Goal: Navigation & Orientation: Find specific page/section

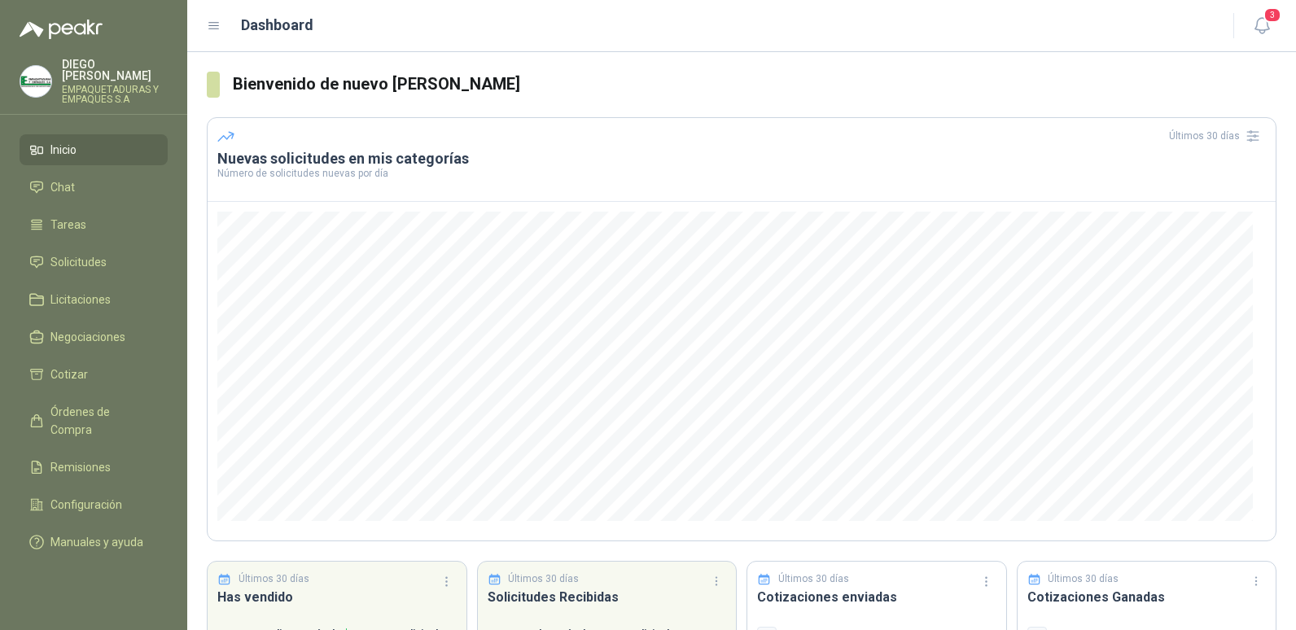
click at [85, 67] on p "[PERSON_NAME]" at bounding box center [115, 70] width 106 height 23
click at [56, 178] on span "Chat" at bounding box center [62, 187] width 24 height 18
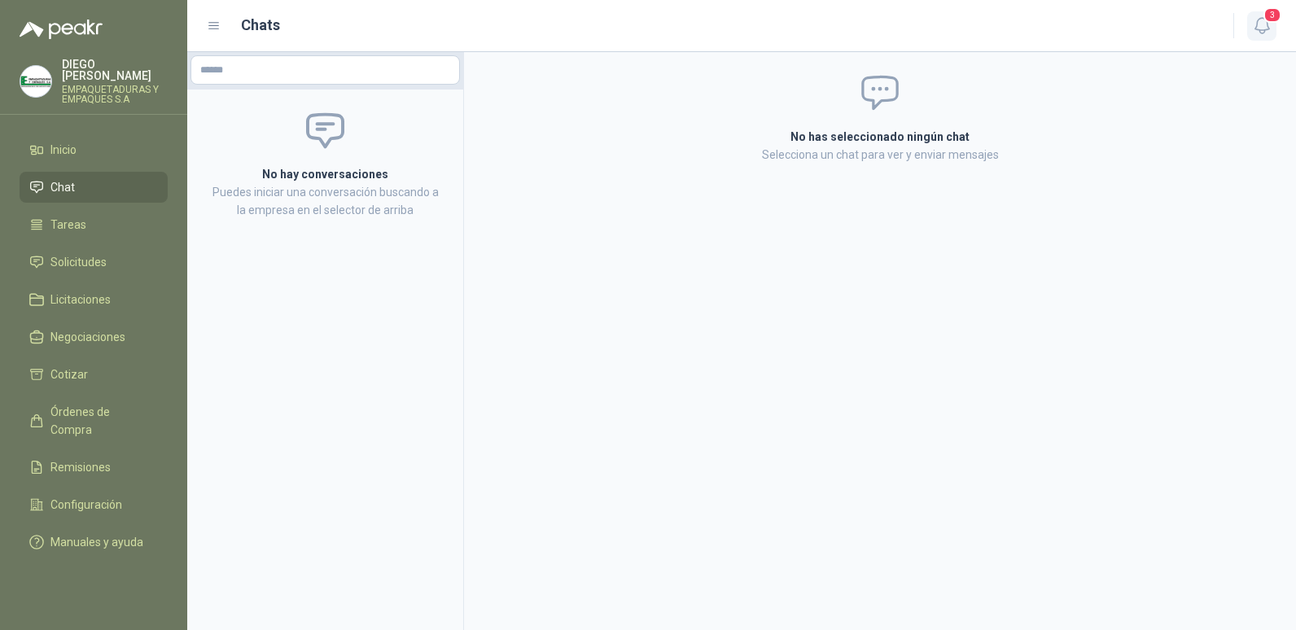
click at [1272, 26] on button "3" at bounding box center [1261, 25] width 29 height 29
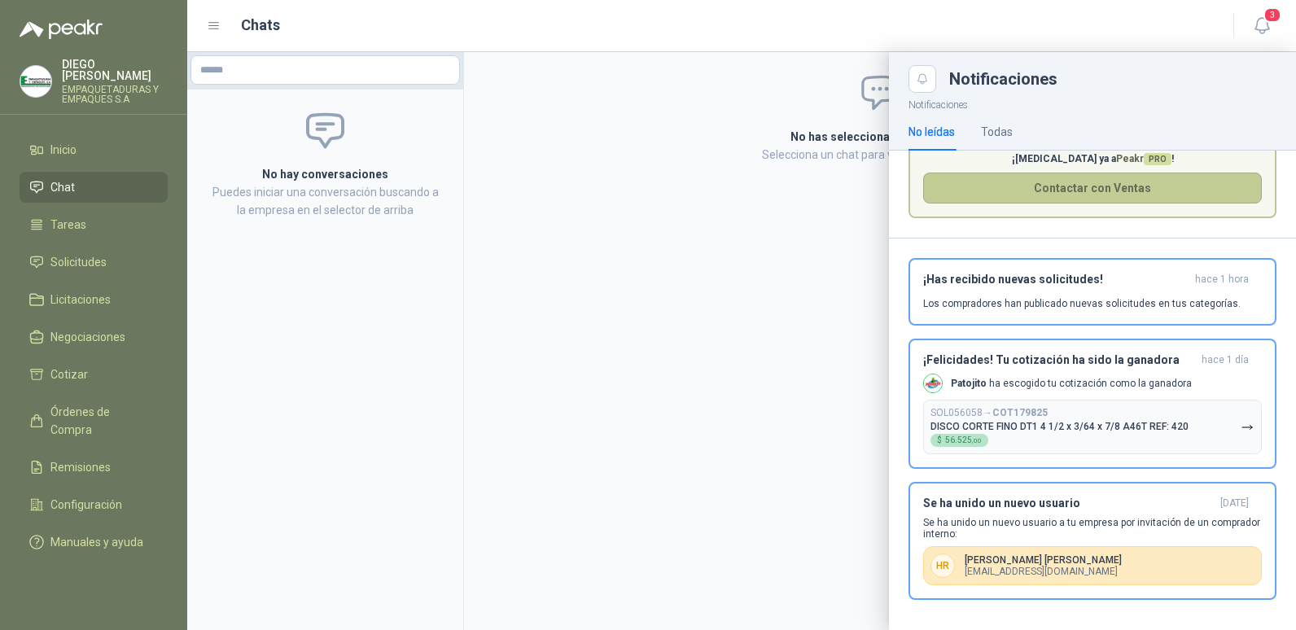
scroll to position [94, 0]
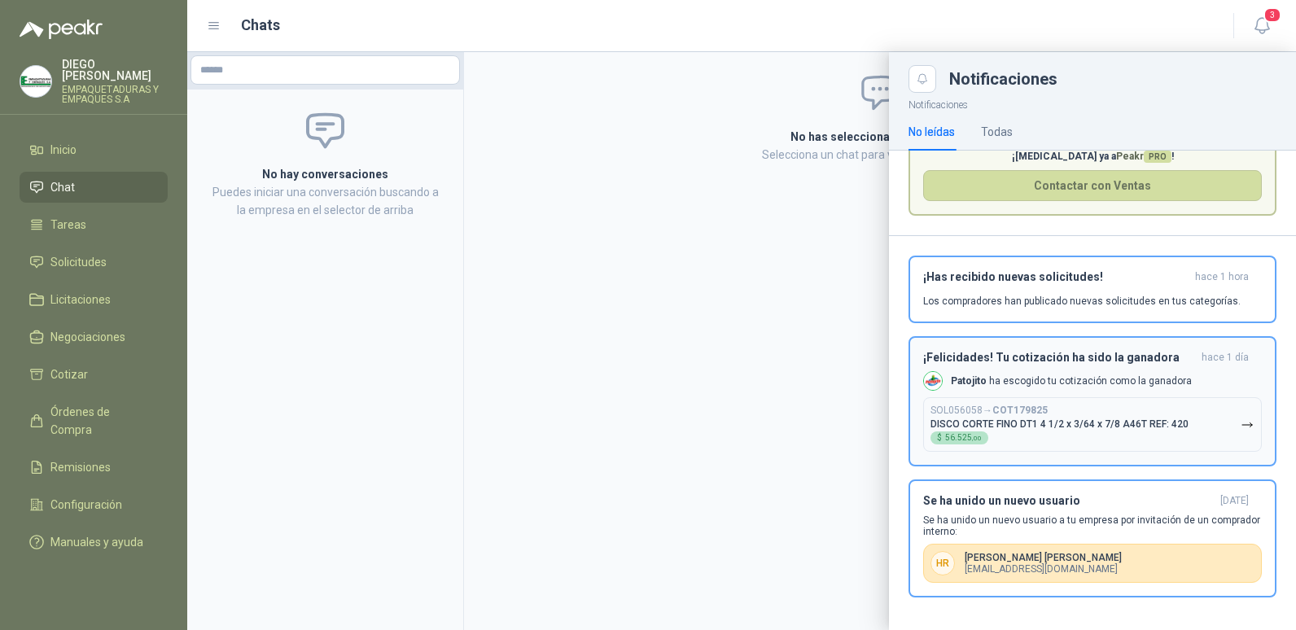
click at [1049, 426] on p "DISCO CORTE FINO DT1 4 1/2 x 3/64 x 7/8 A46T REF: 420" at bounding box center [1059, 423] width 258 height 11
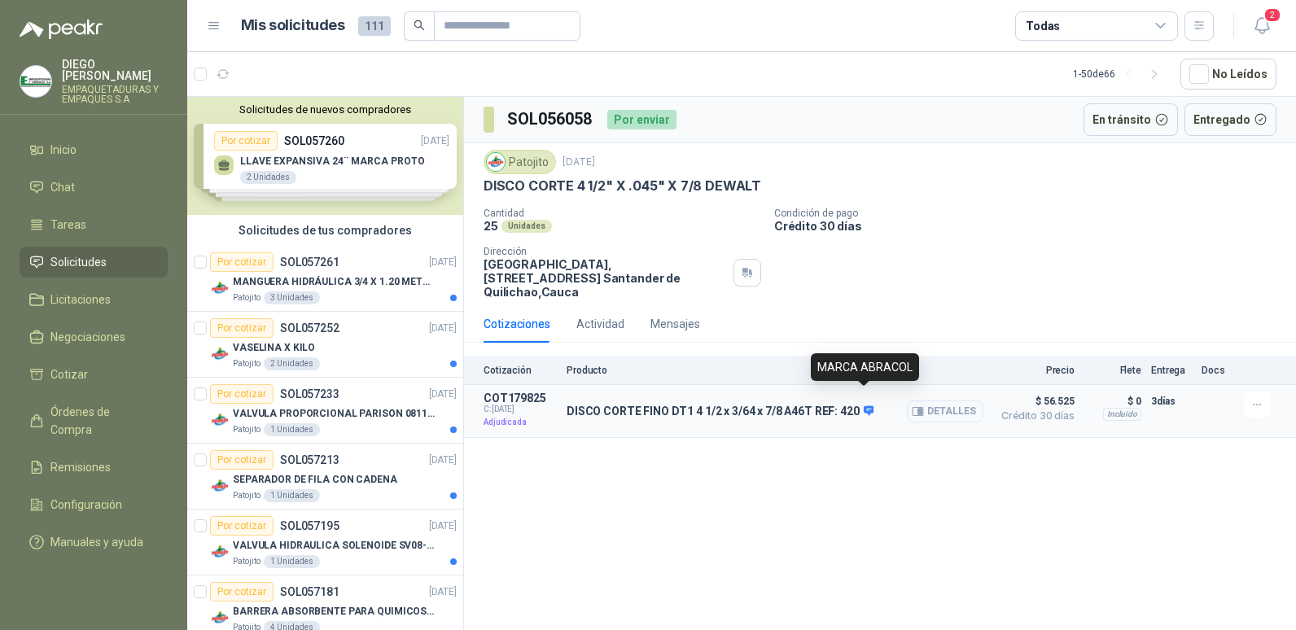
click at [867, 405] on icon at bounding box center [868, 410] width 11 height 10
click at [605, 315] on div "Actividad" at bounding box center [600, 324] width 48 height 18
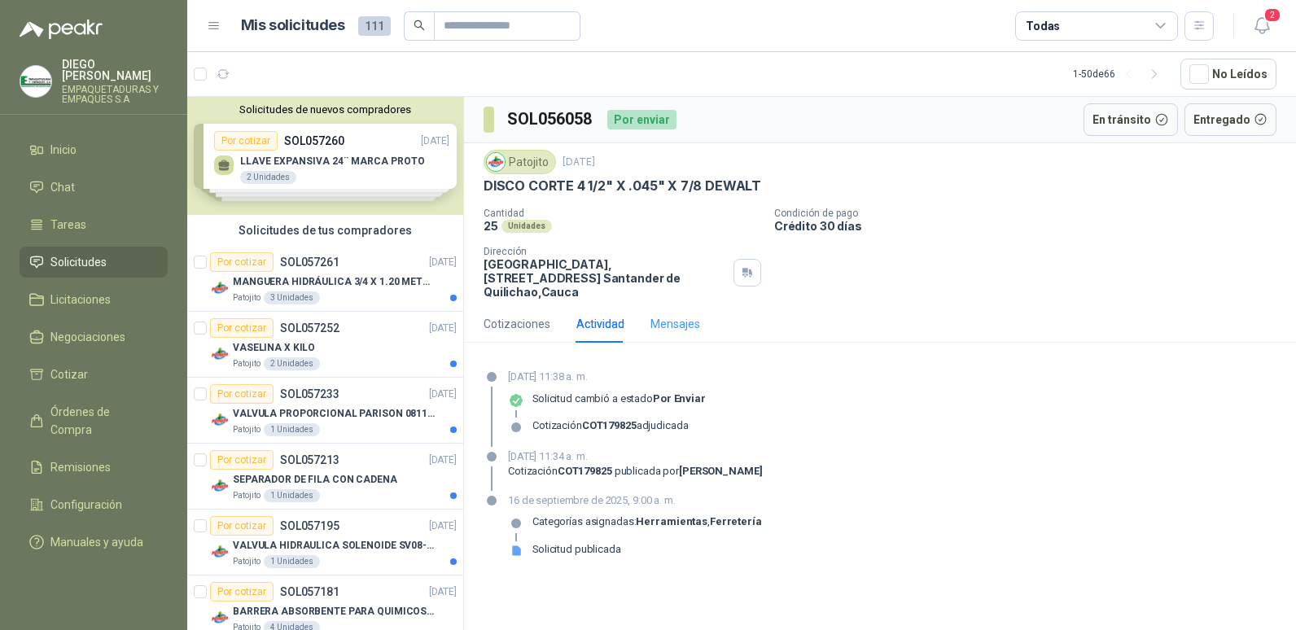
click at [667, 305] on div "Mensajes" at bounding box center [675, 323] width 50 height 37
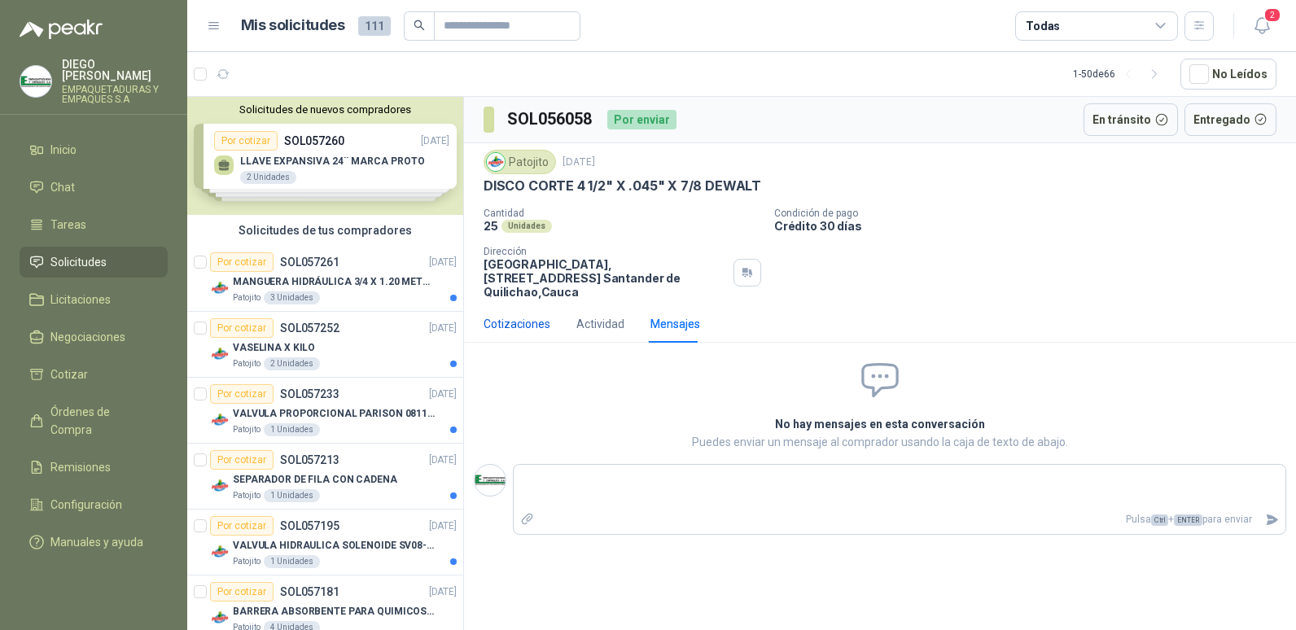
click at [490, 315] on div "Cotizaciones" at bounding box center [516, 324] width 67 height 18
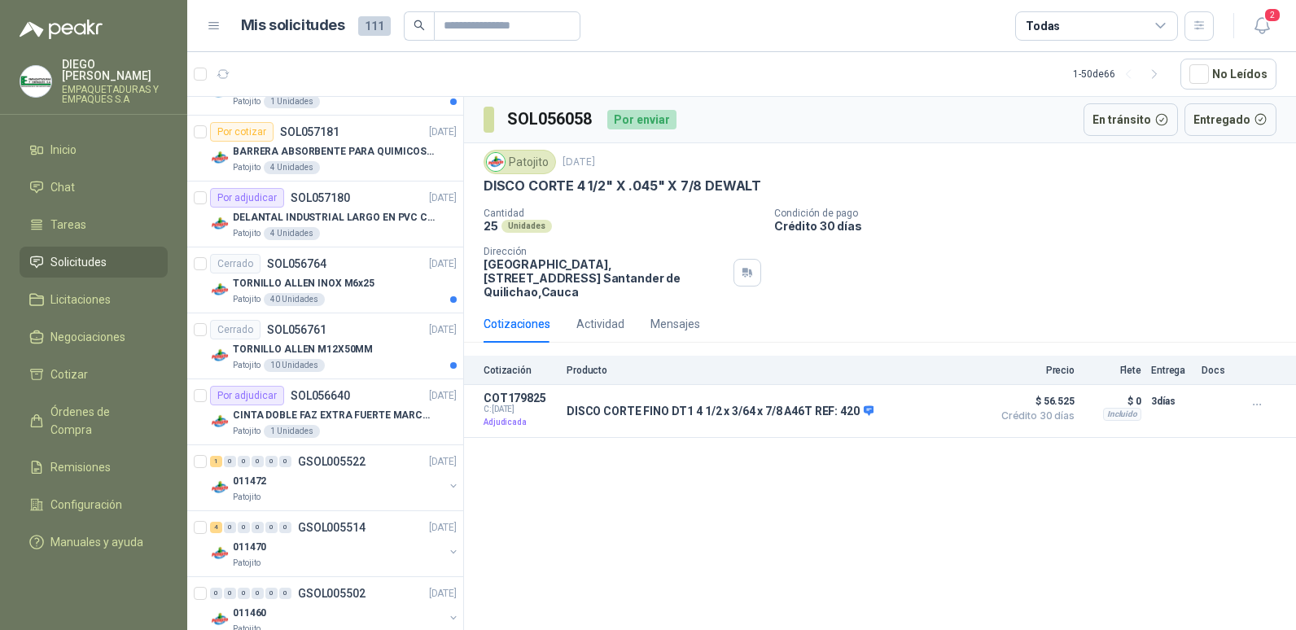
scroll to position [488, 0]
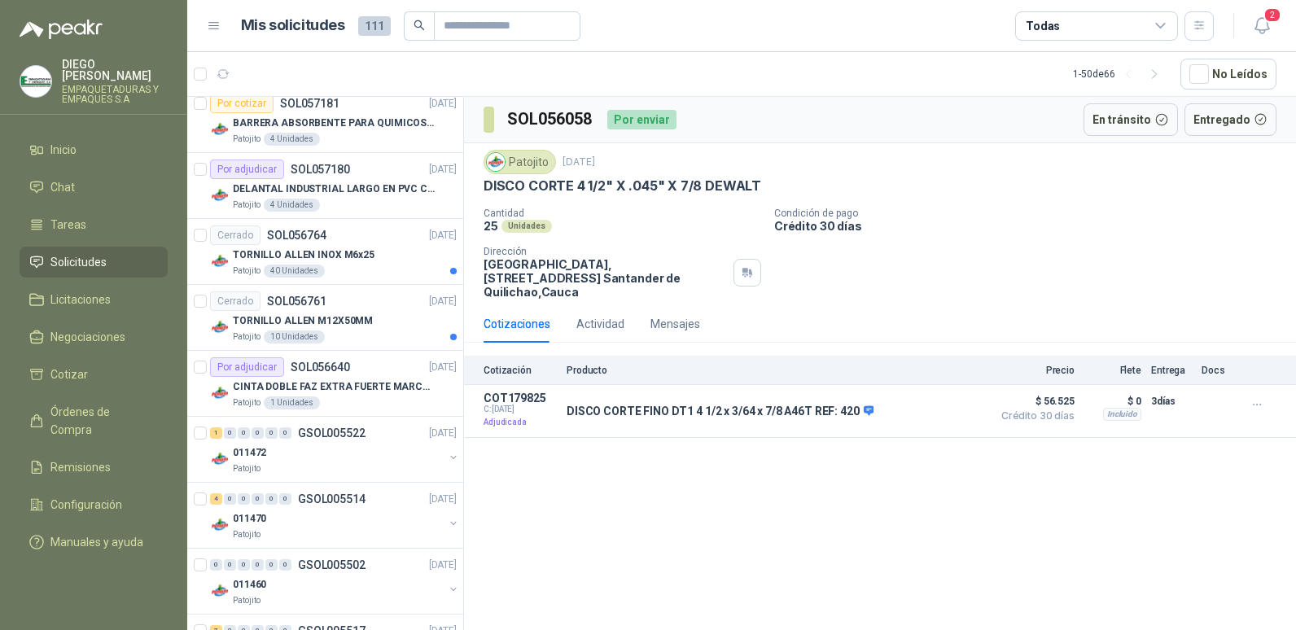
click at [215, 24] on icon at bounding box center [214, 26] width 15 height 15
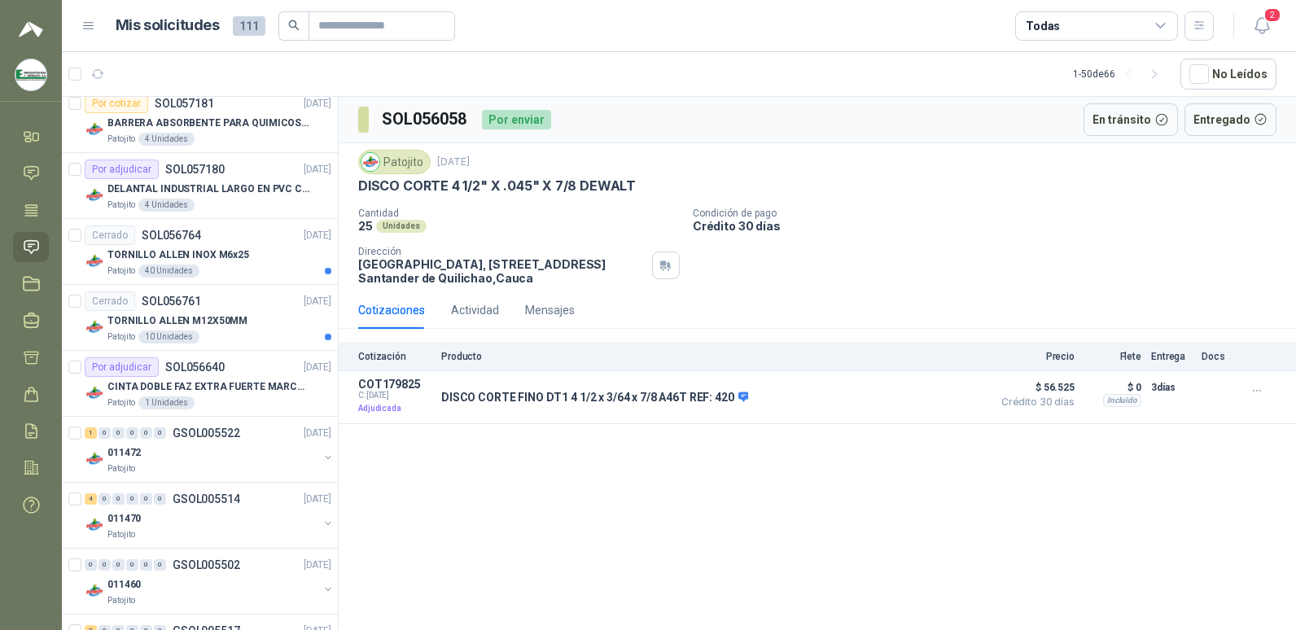
click at [245, 24] on span "111" at bounding box center [249, 26] width 33 height 20
click at [1167, 24] on div "Todas" at bounding box center [1096, 25] width 163 height 29
click at [1269, 20] on span "2" at bounding box center [1272, 14] width 18 height 15
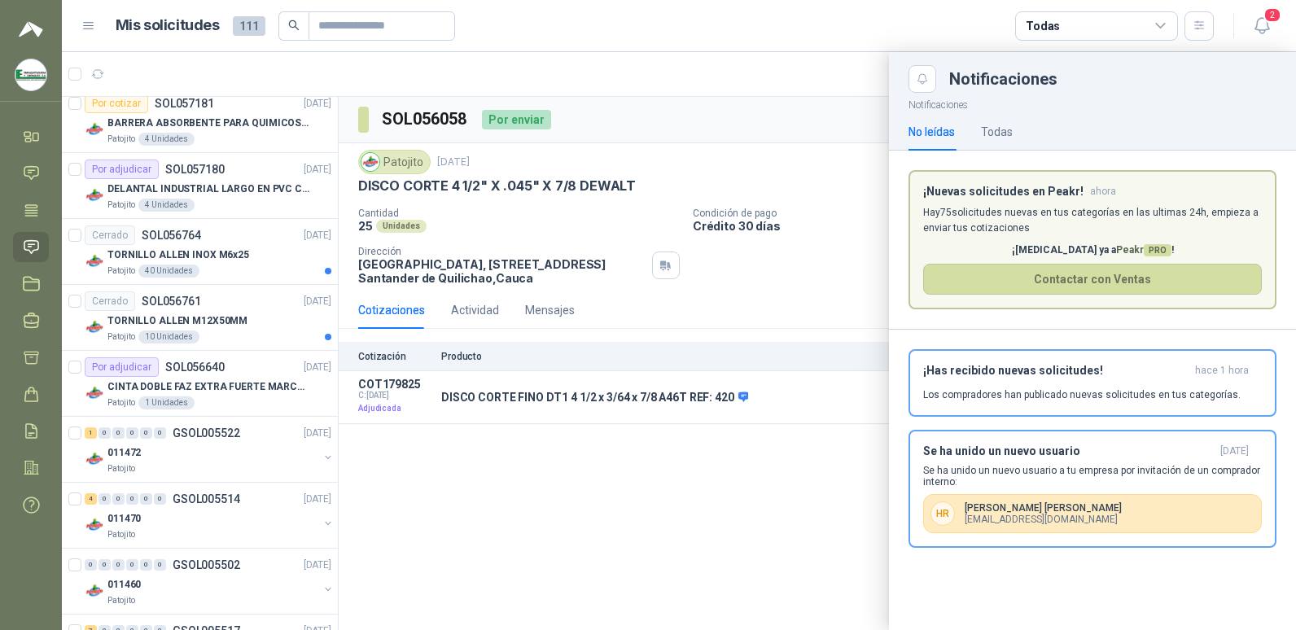
click at [705, 518] on div at bounding box center [679, 341] width 1234 height 578
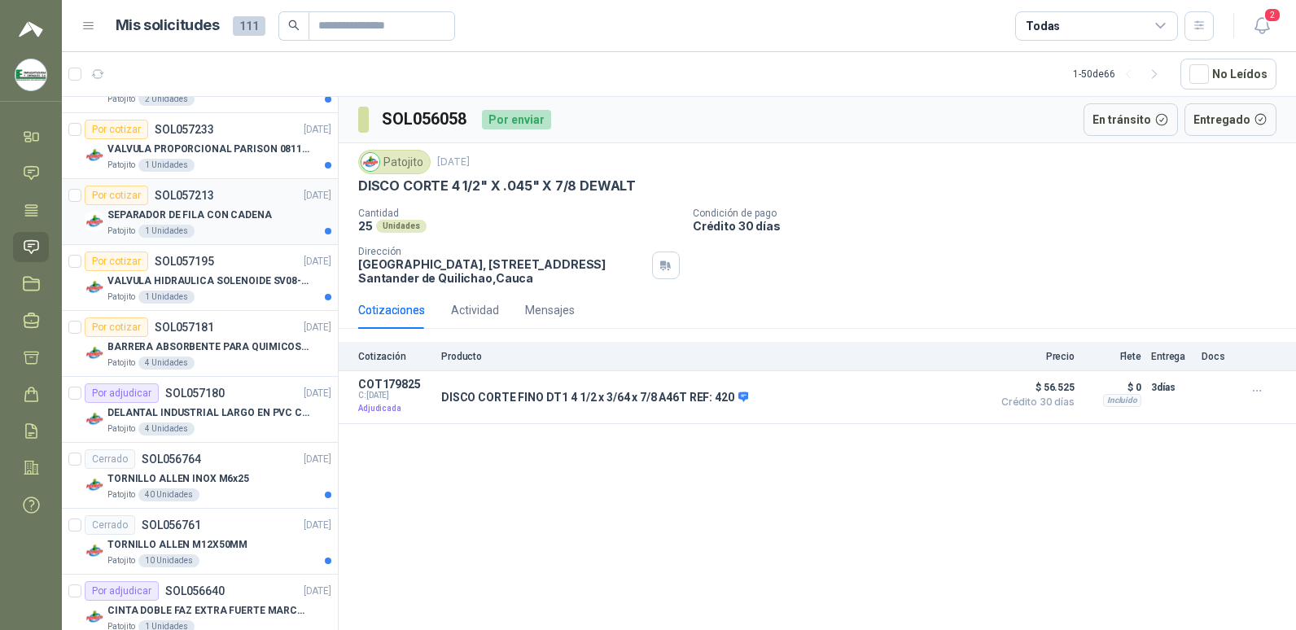
scroll to position [326, 0]
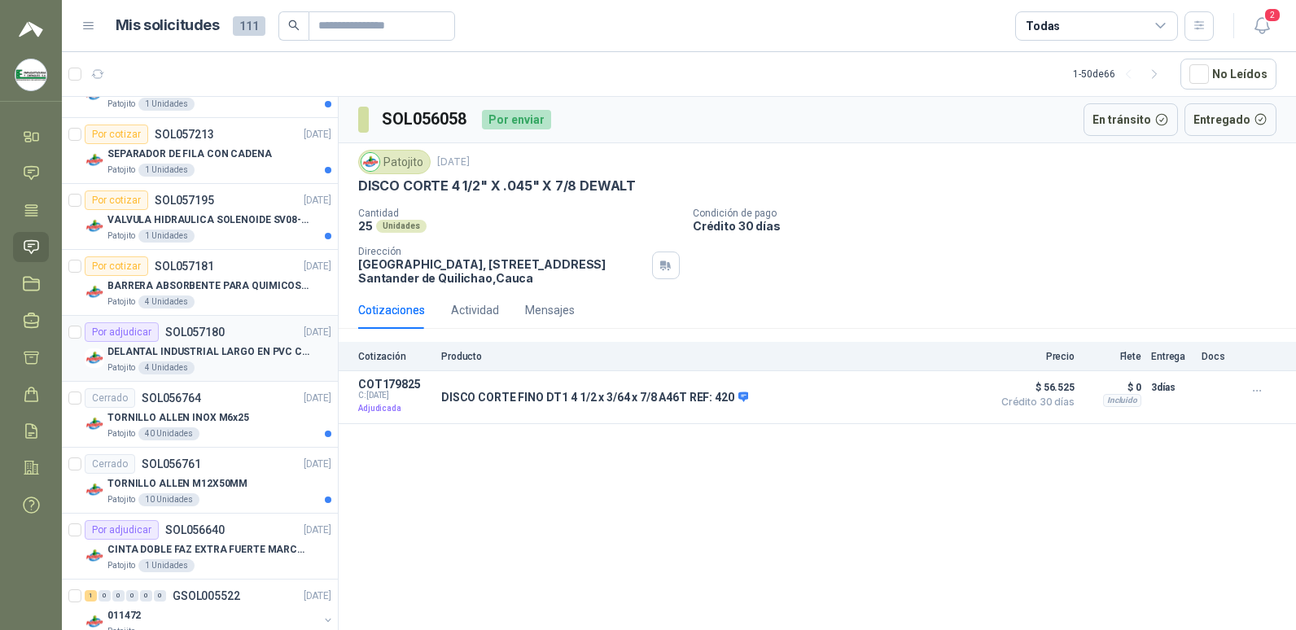
click at [246, 350] on p "DELANTAL INDUSTRIAL LARGO EN PVC COLOR AMARILLO" at bounding box center [208, 351] width 203 height 15
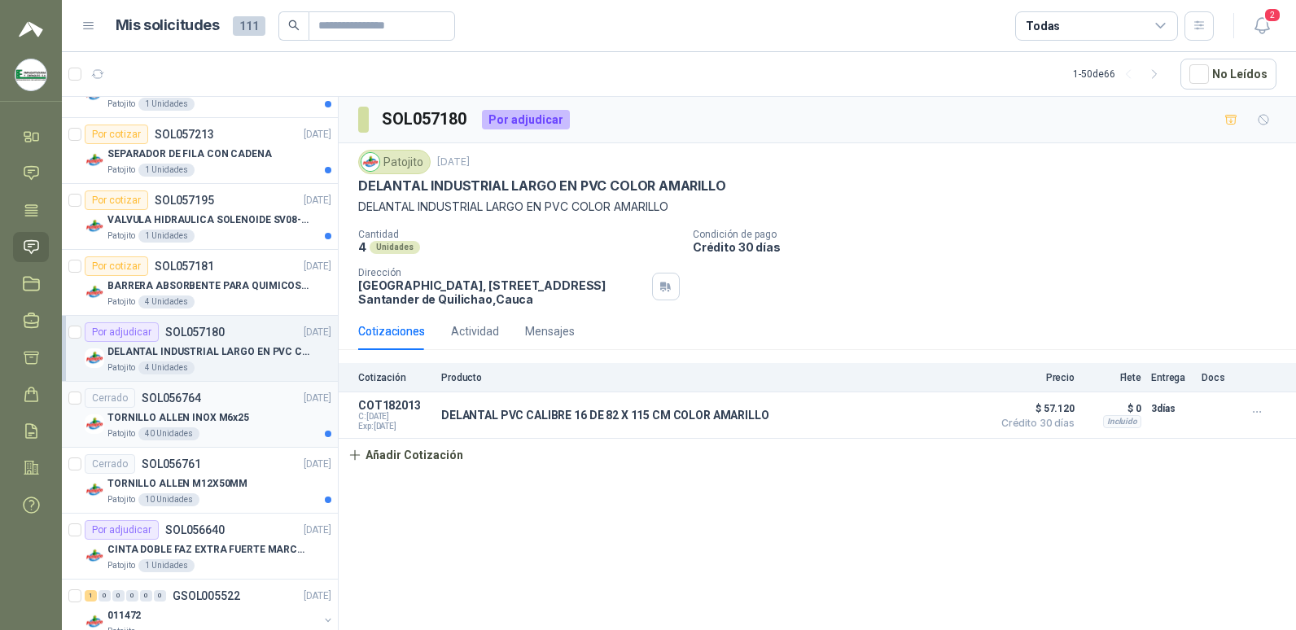
click at [215, 412] on p "TORNILLO ALLEN INOX M6x25" at bounding box center [178, 417] width 142 height 15
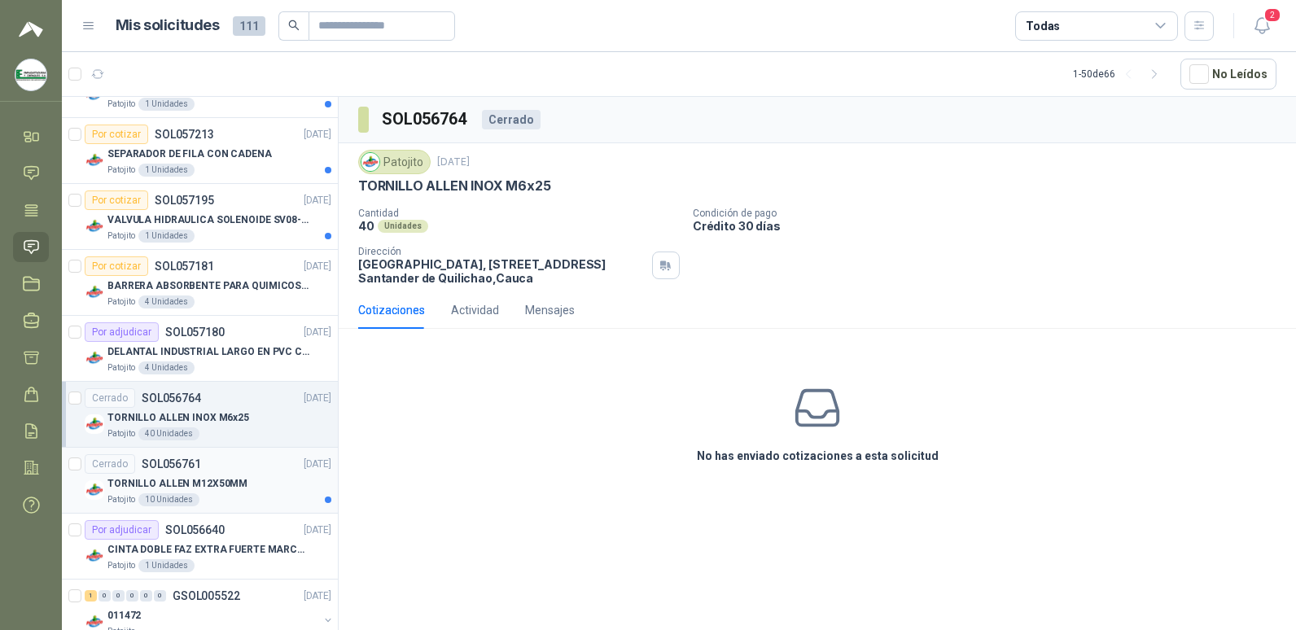
click at [216, 478] on p "TORNILLO ALLEN M12X50MM" at bounding box center [177, 483] width 140 height 15
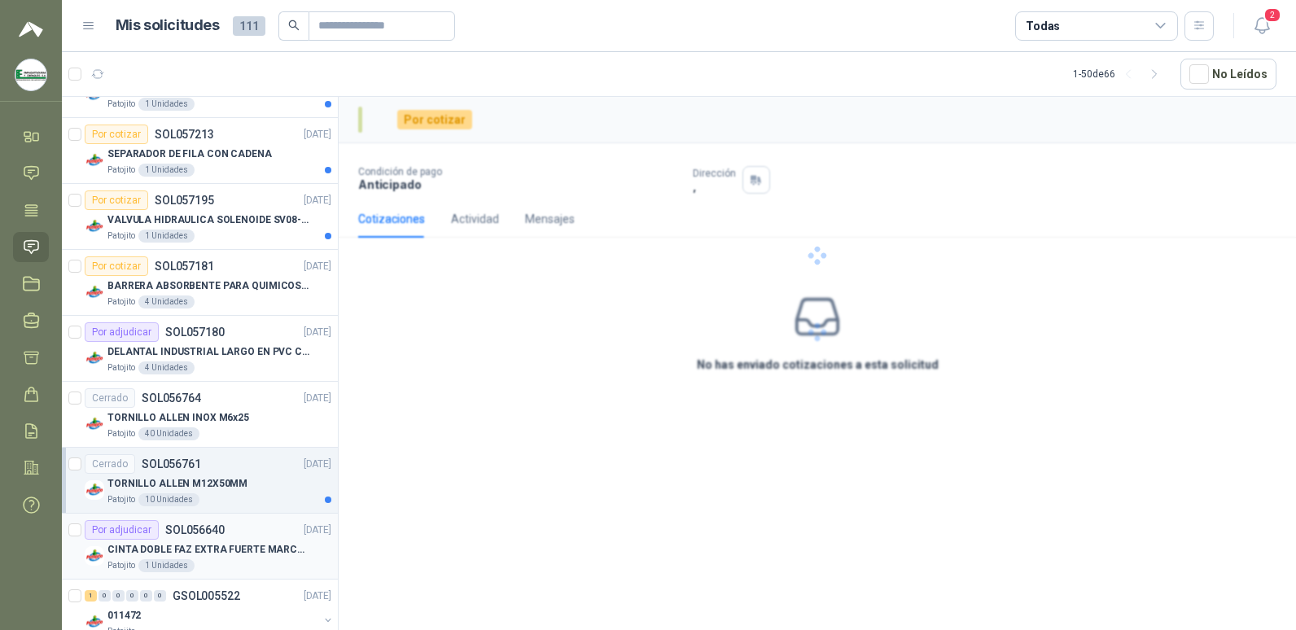
click at [236, 540] on div "CINTA DOBLE FAZ EXTRA FUERTE MARCA:3M" at bounding box center [219, 550] width 224 height 20
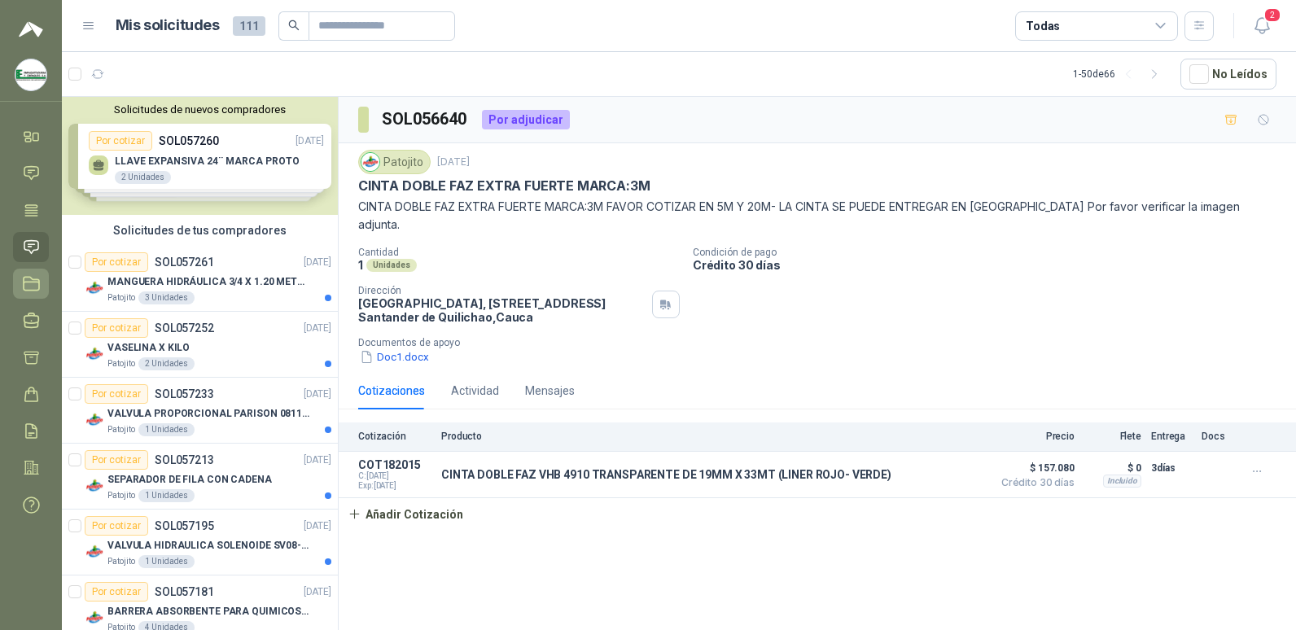
click at [28, 274] on link "Licitaciones" at bounding box center [31, 284] width 36 height 30
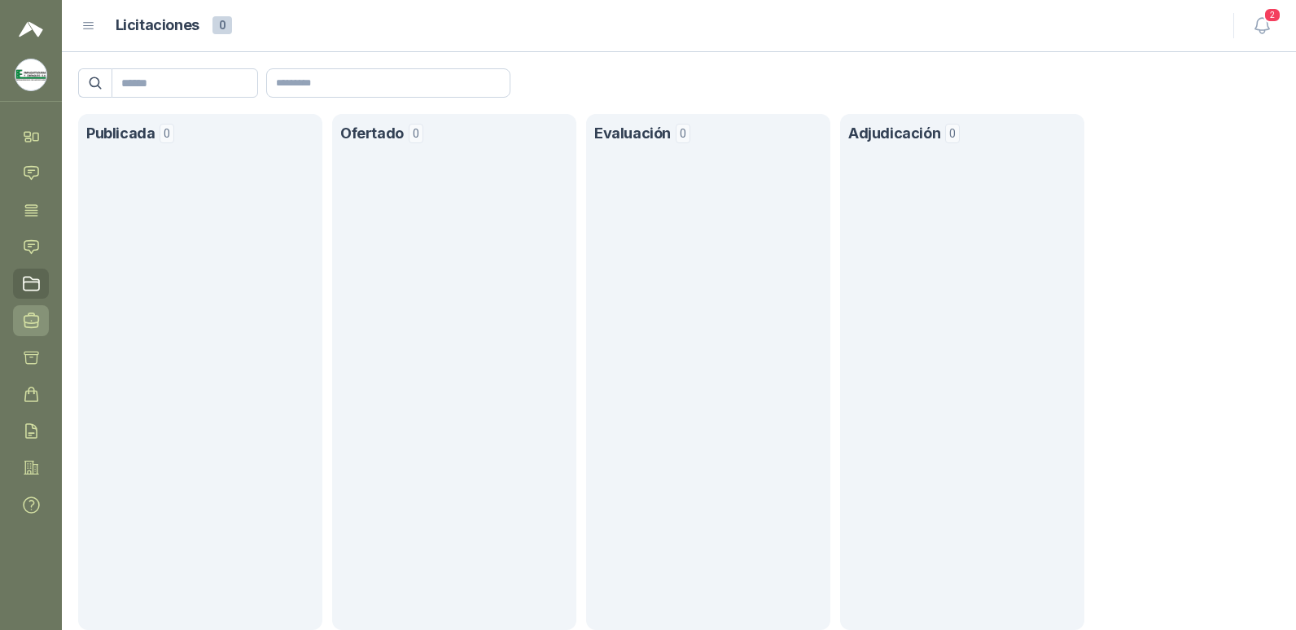
click at [33, 312] on icon at bounding box center [31, 320] width 17 height 17
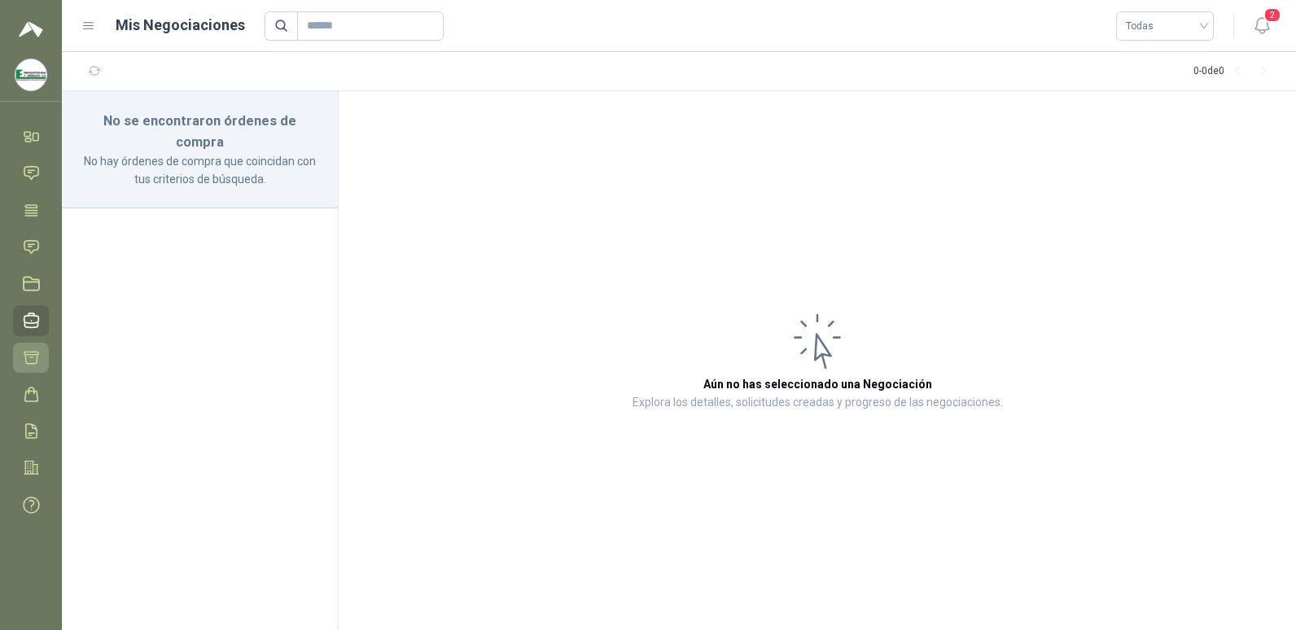
click at [35, 359] on icon at bounding box center [31, 357] width 17 height 17
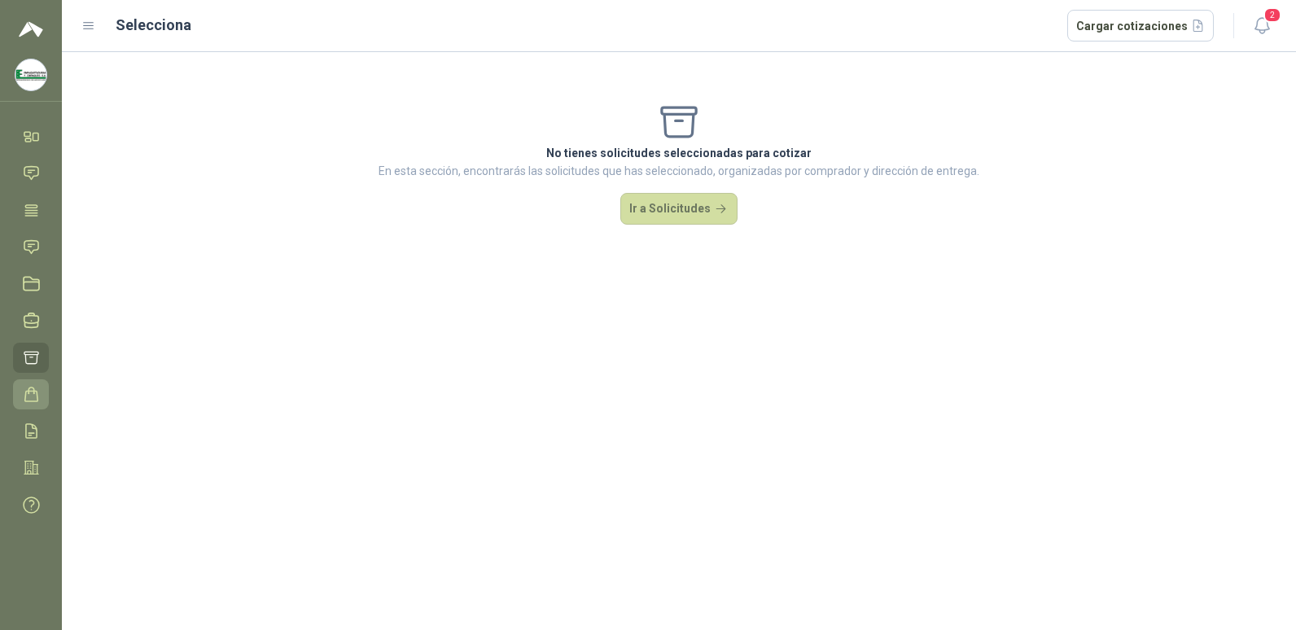
click at [36, 394] on icon at bounding box center [31, 394] width 17 height 17
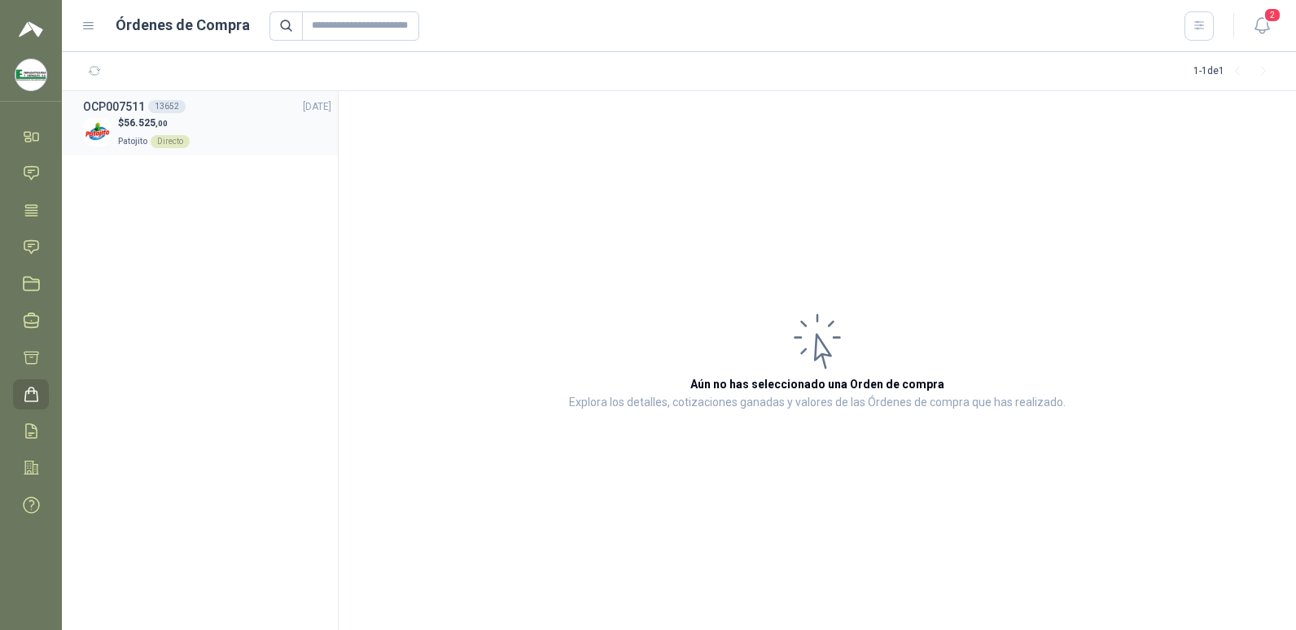
click at [92, 128] on img at bounding box center [97, 132] width 28 height 28
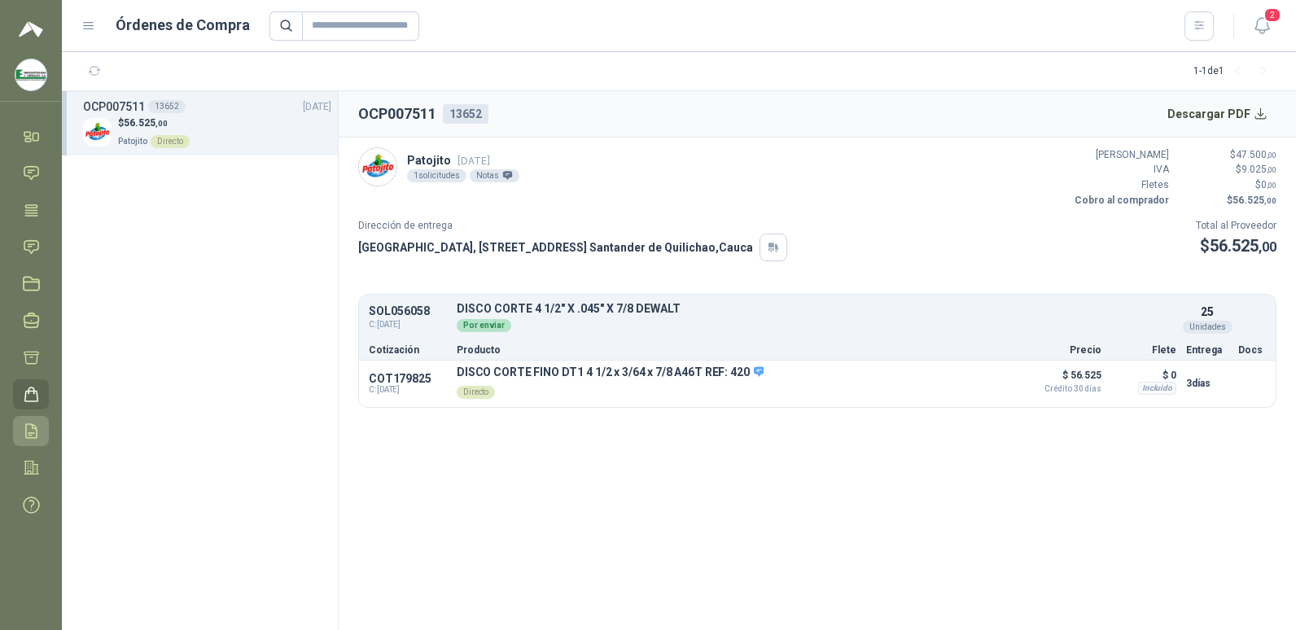
click at [35, 420] on link "Remisiones" at bounding box center [31, 431] width 36 height 30
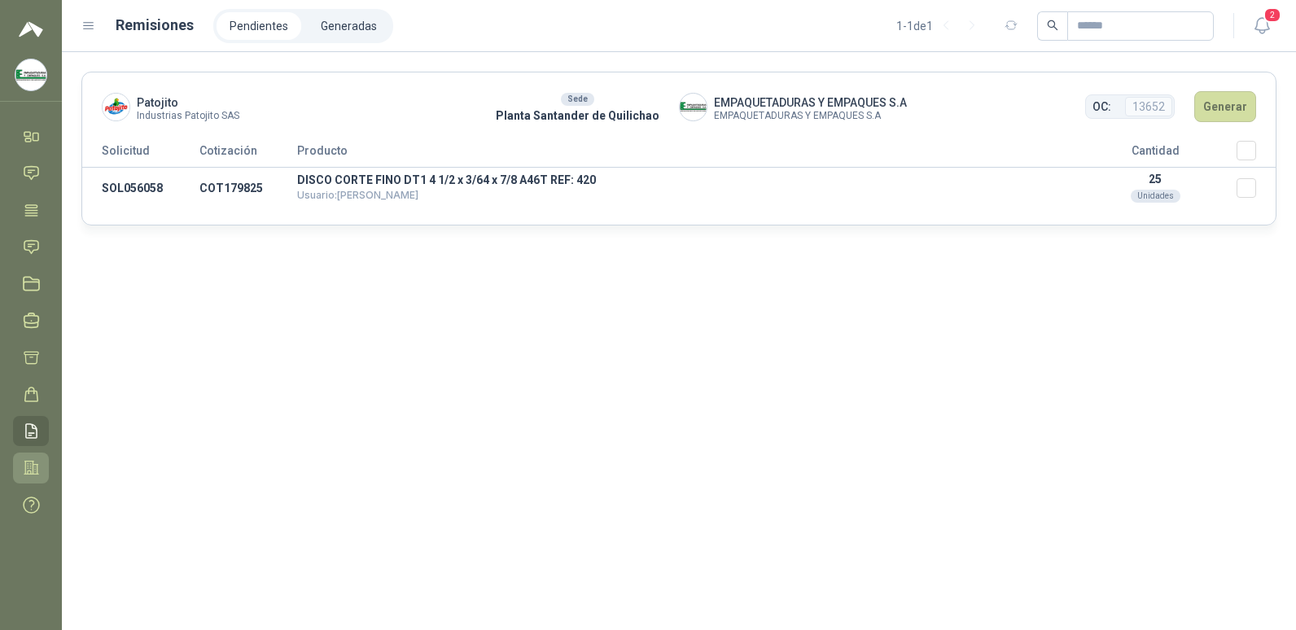
click at [30, 467] on icon at bounding box center [31, 467] width 17 height 17
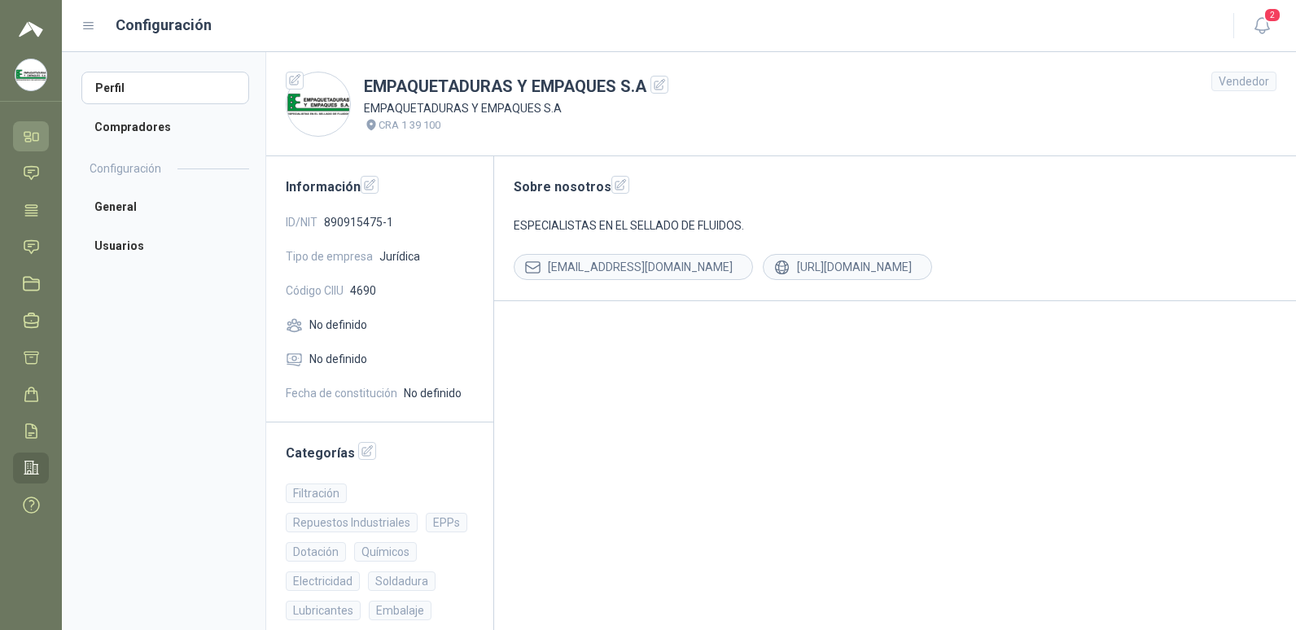
click at [40, 137] on icon at bounding box center [31, 136] width 17 height 17
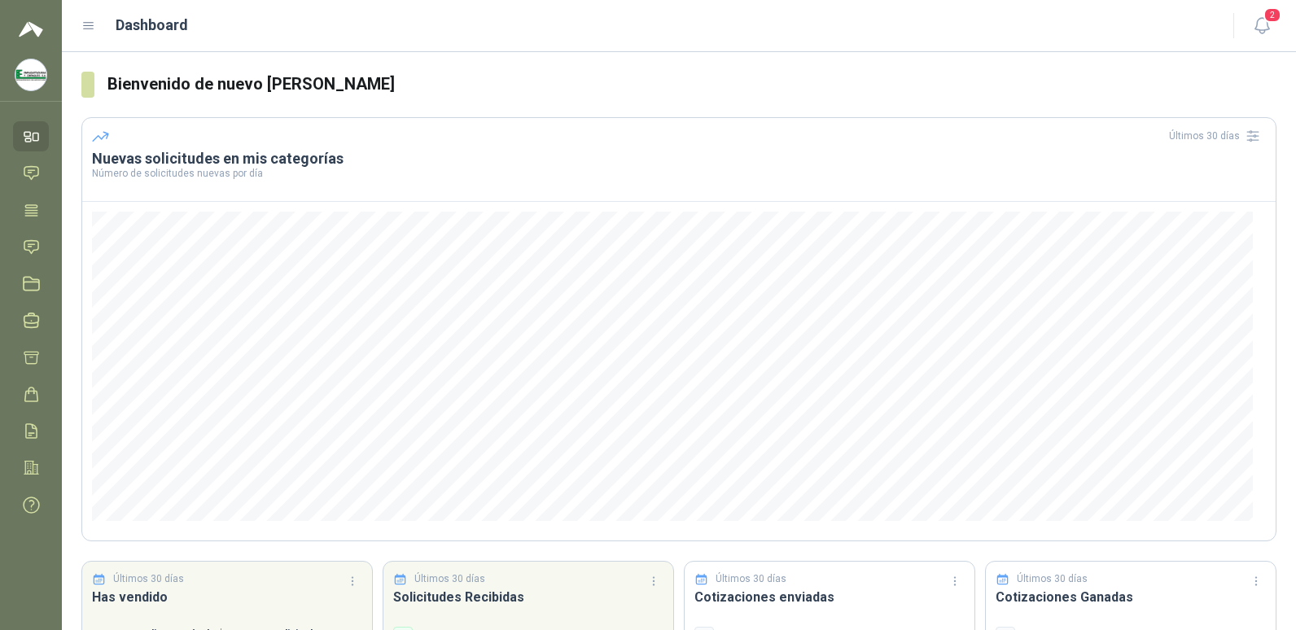
click at [94, 21] on icon at bounding box center [88, 26] width 15 height 15
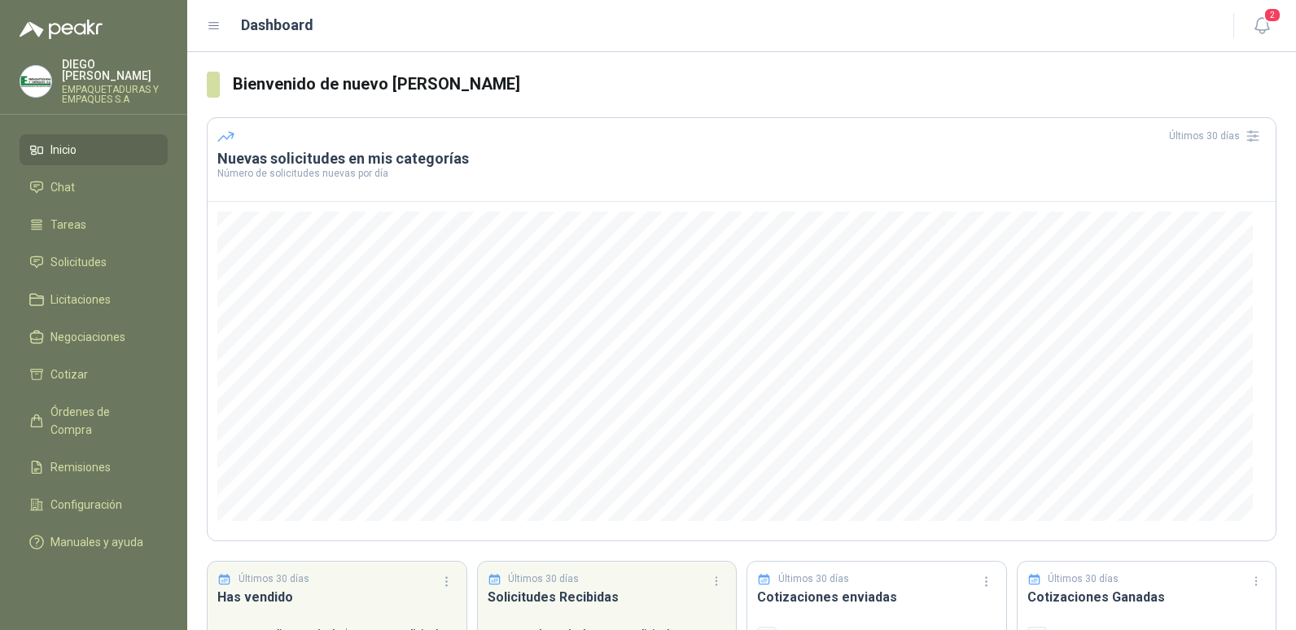
click at [132, 85] on p "EMPAQUETADURAS Y EMPAQUES S.A" at bounding box center [115, 95] width 106 height 20
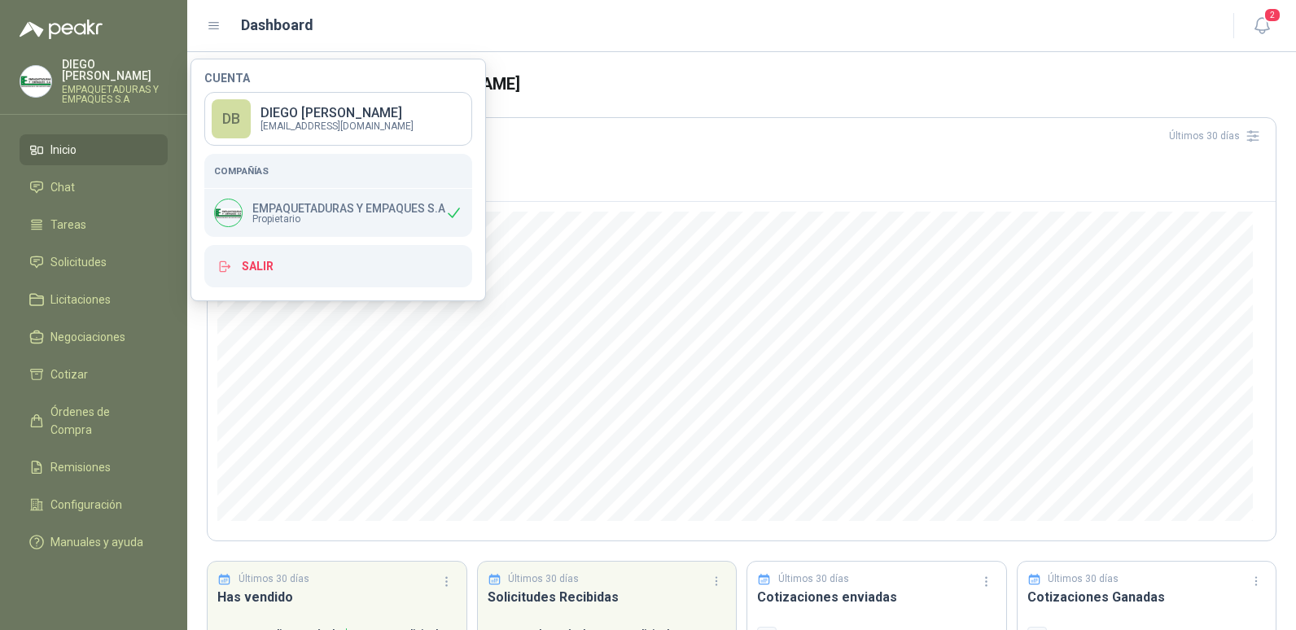
click at [367, 216] on span "Propietario" at bounding box center [348, 219] width 193 height 10
click at [330, 125] on p "[EMAIL_ADDRESS][DOMAIN_NAME]" at bounding box center [336, 126] width 153 height 10
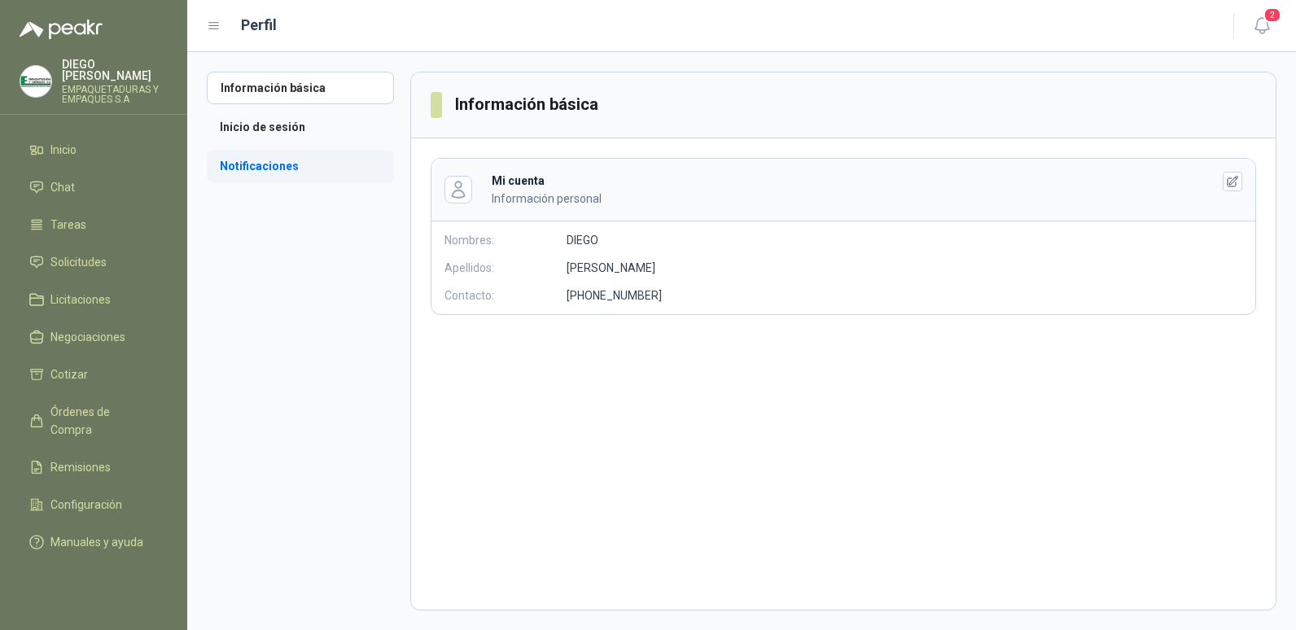
click at [289, 173] on li "Notificaciones" at bounding box center [300, 166] width 187 height 33
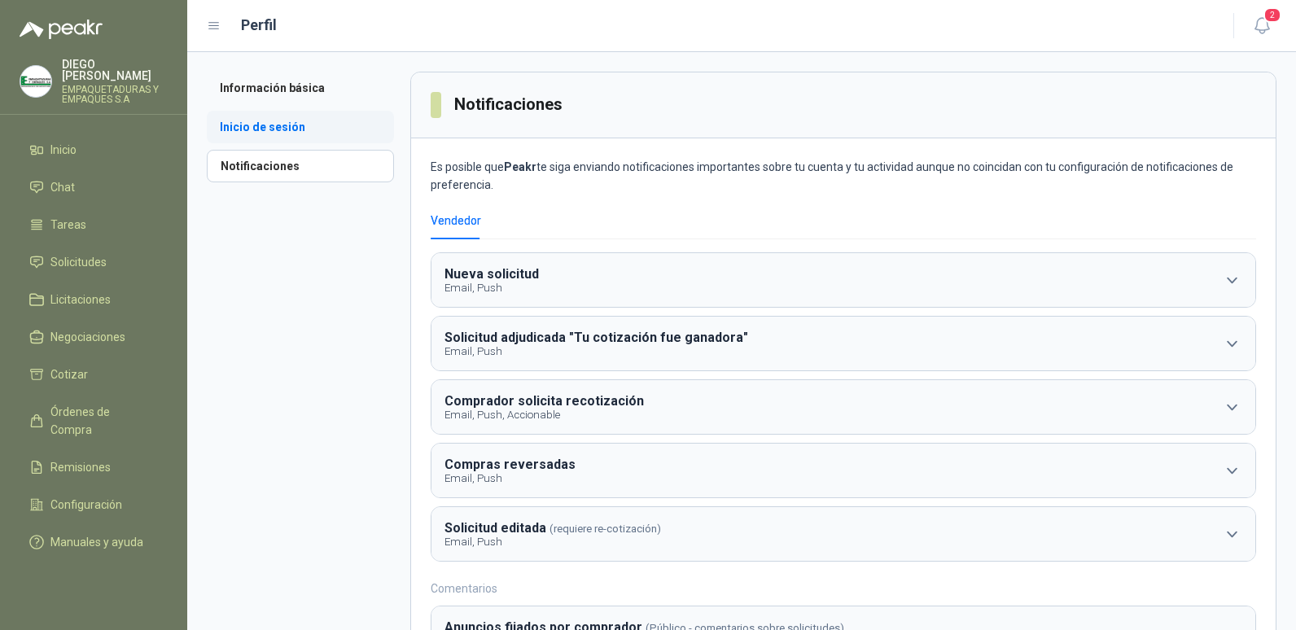
click at [260, 131] on li "Inicio de sesión" at bounding box center [300, 127] width 187 height 33
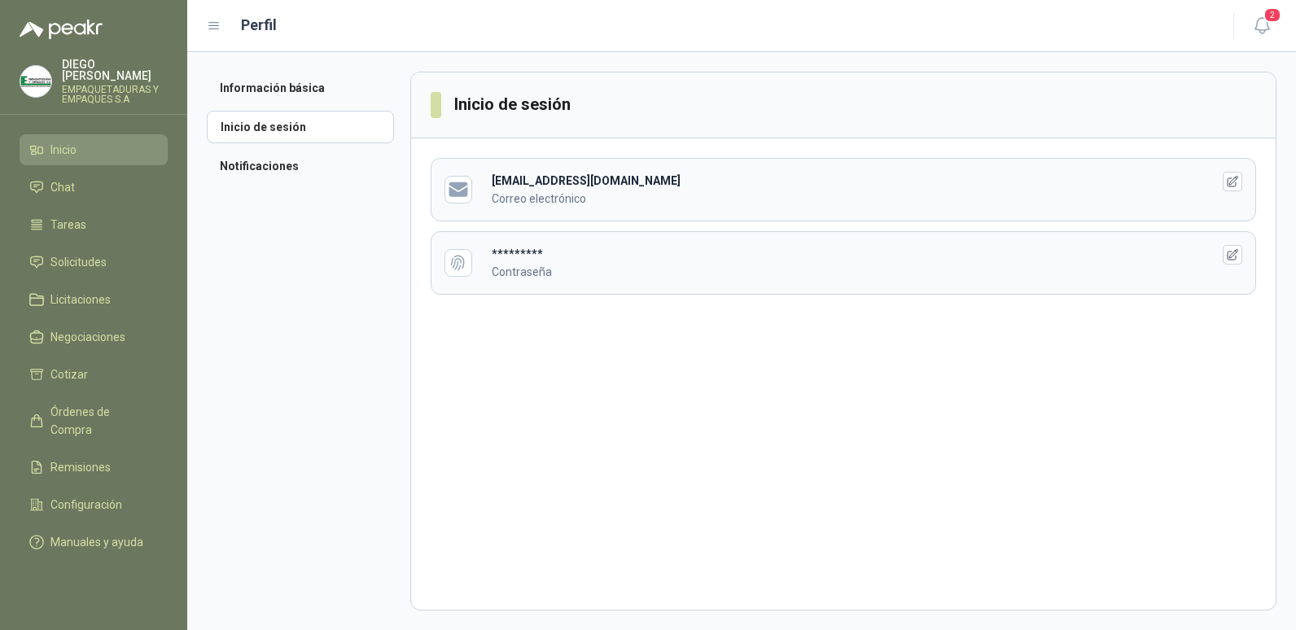
click at [47, 141] on li "Inicio" at bounding box center [93, 150] width 129 height 18
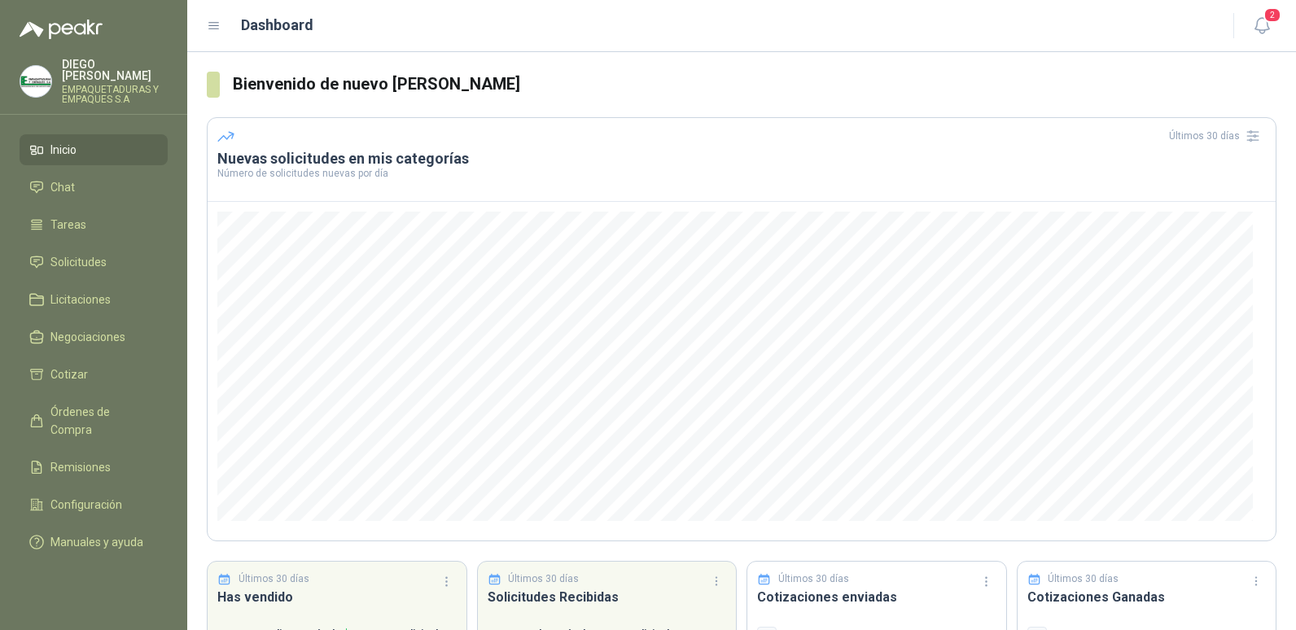
click at [218, 20] on icon at bounding box center [214, 26] width 15 height 15
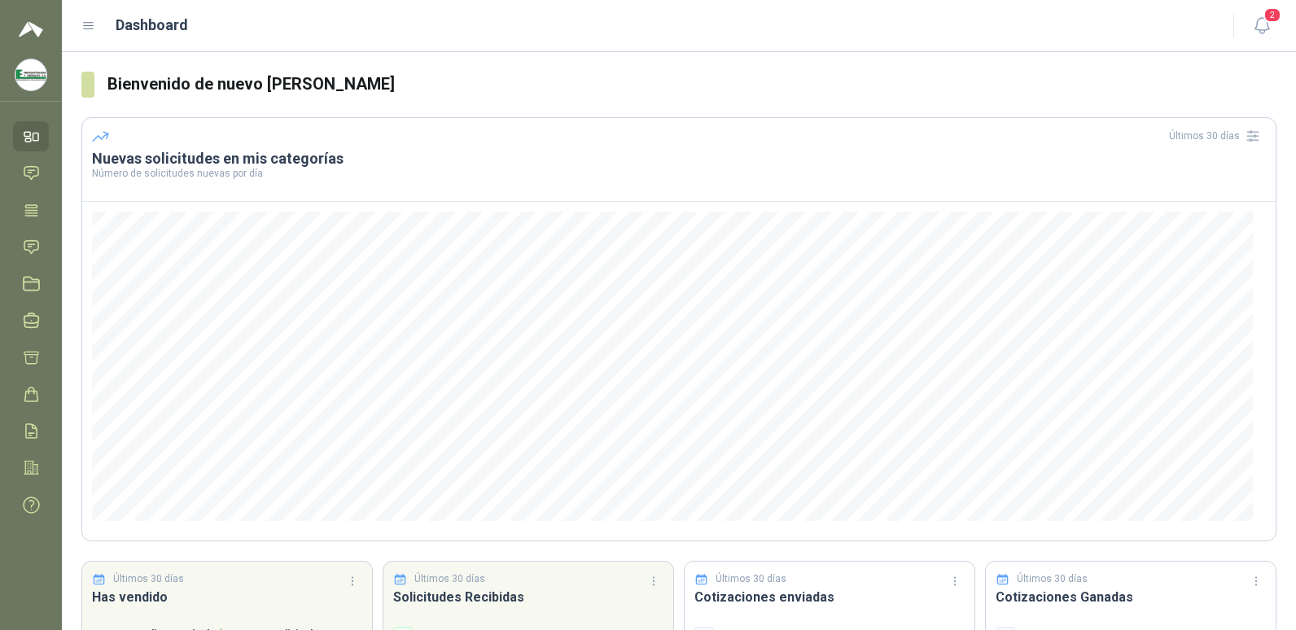
click at [88, 20] on icon at bounding box center [88, 26] width 15 height 15
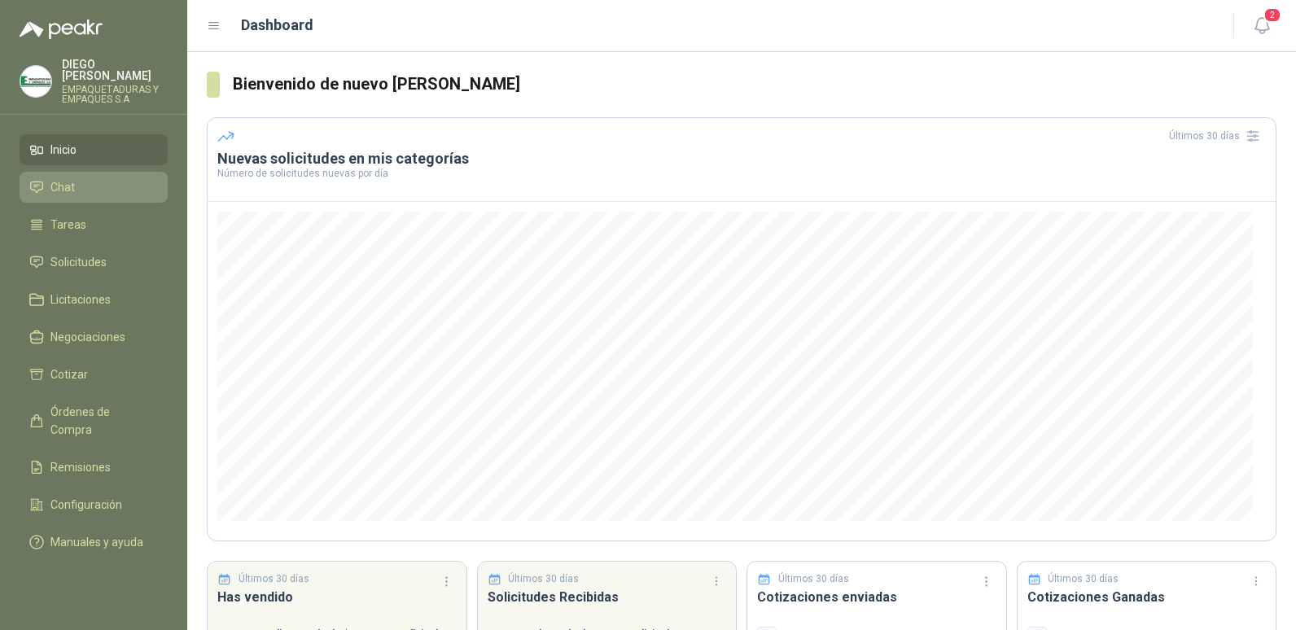
click at [60, 186] on link "Chat" at bounding box center [94, 187] width 148 height 31
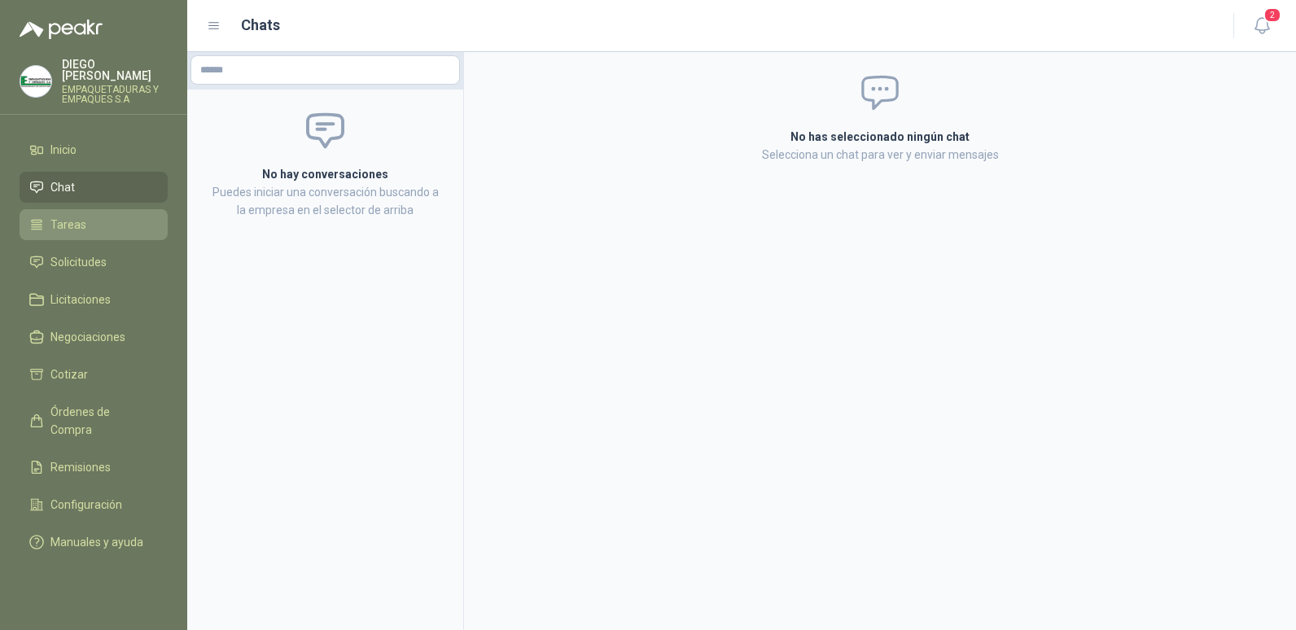
click at [90, 219] on li "Tareas" at bounding box center [93, 225] width 129 height 18
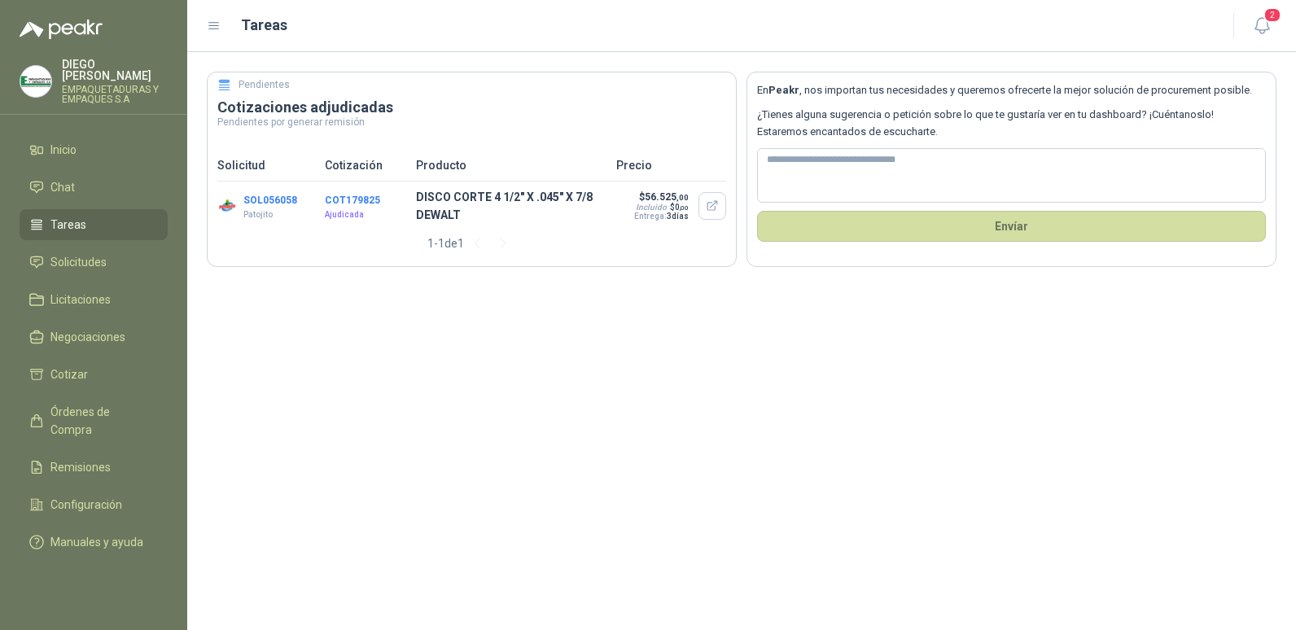
click at [213, 27] on icon at bounding box center [214, 26] width 15 height 15
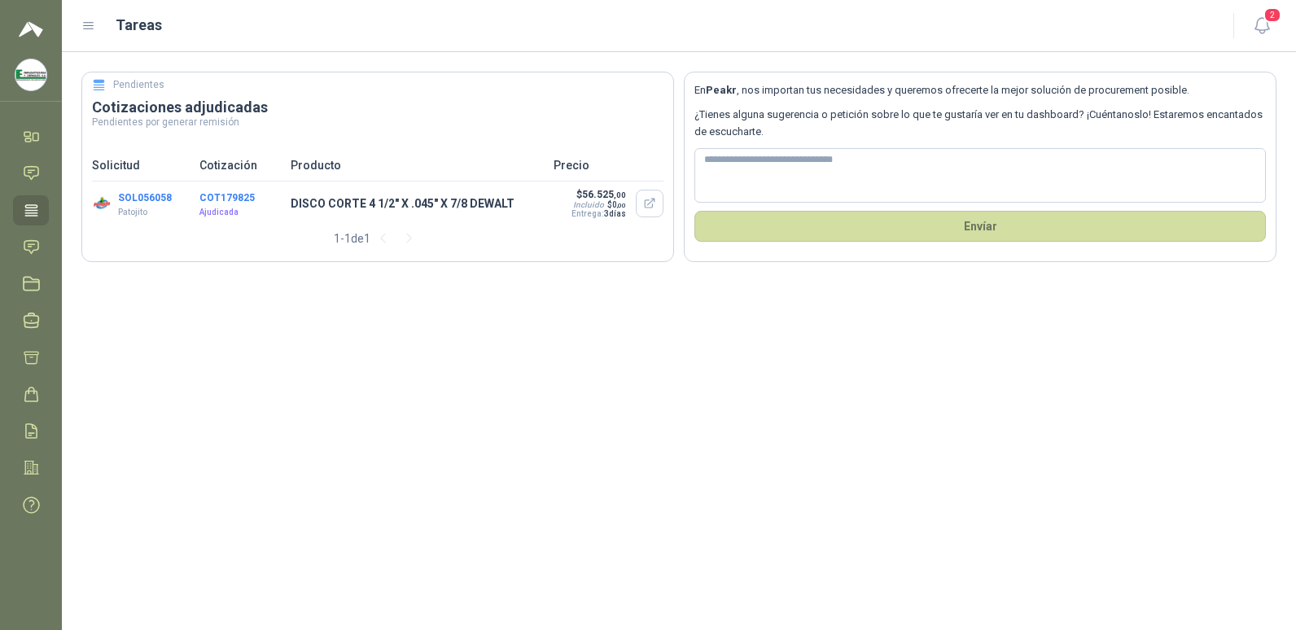
click at [90, 26] on icon at bounding box center [89, 26] width 10 height 7
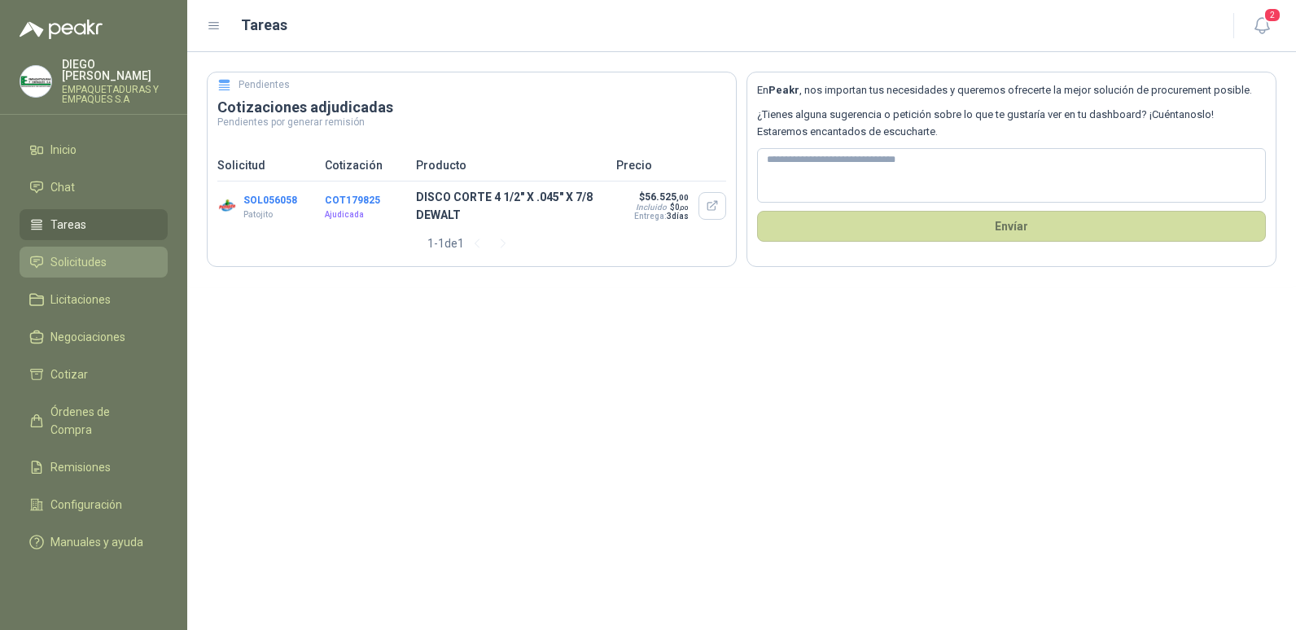
click at [59, 253] on span "Solicitudes" at bounding box center [78, 262] width 56 height 18
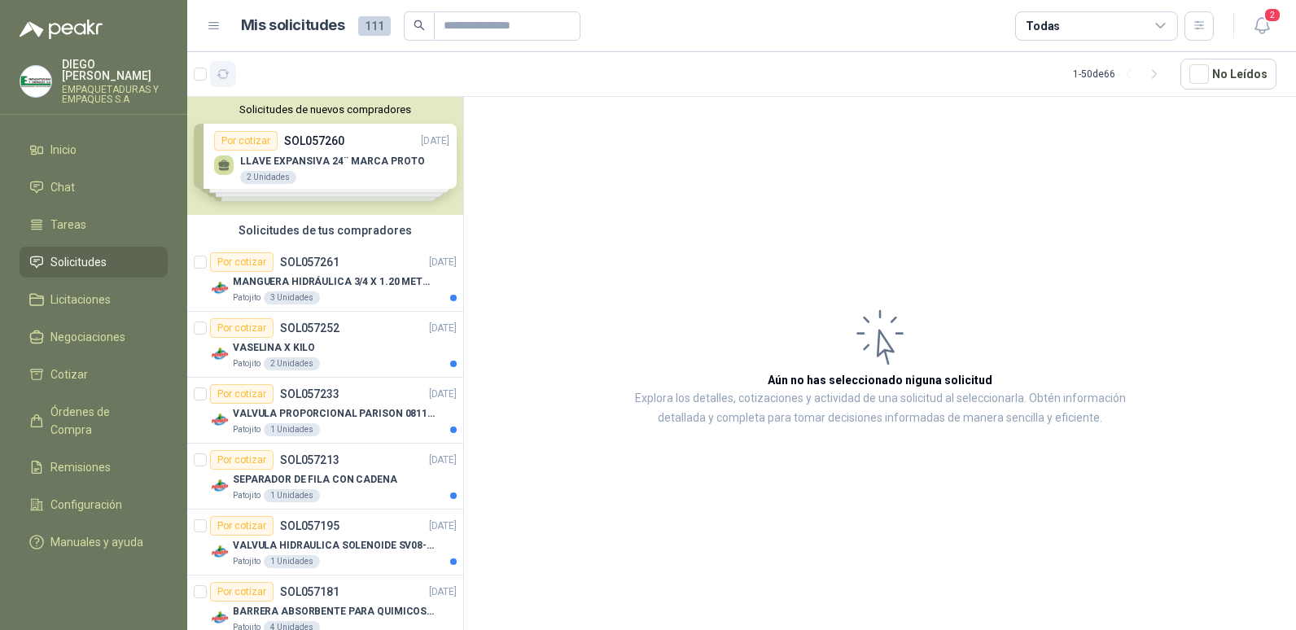
click at [221, 75] on icon "button" at bounding box center [223, 75] width 14 height 14
click at [376, 26] on span "111" at bounding box center [374, 26] width 33 height 20
click at [653, 185] on article "Aún no has seleccionado niguna solicitud Explora los detalles, cotizaciones y a…" at bounding box center [880, 366] width 832 height 539
click at [216, 24] on icon at bounding box center [214, 26] width 15 height 15
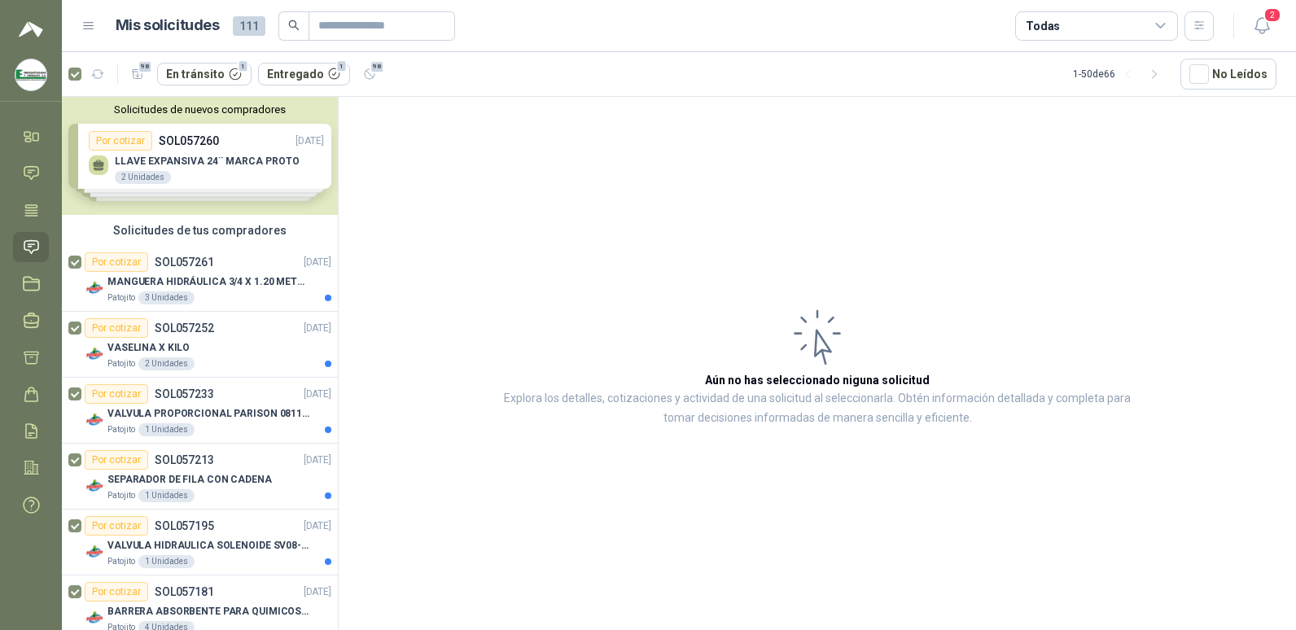
click at [90, 24] on icon at bounding box center [88, 26] width 15 height 15
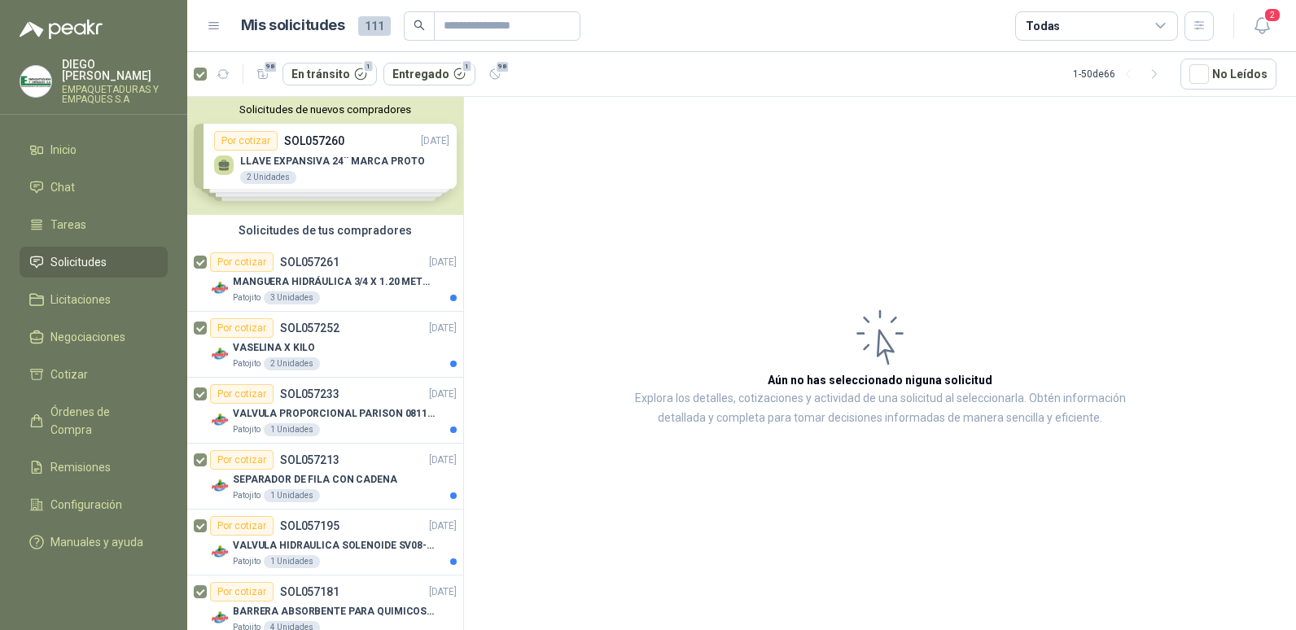
click at [638, 218] on article "Aún no has seleccionado niguna solicitud Explora los detalles, cotizaciones y a…" at bounding box center [880, 366] width 832 height 539
click at [105, 295] on span "Licitaciones" at bounding box center [80, 300] width 60 height 18
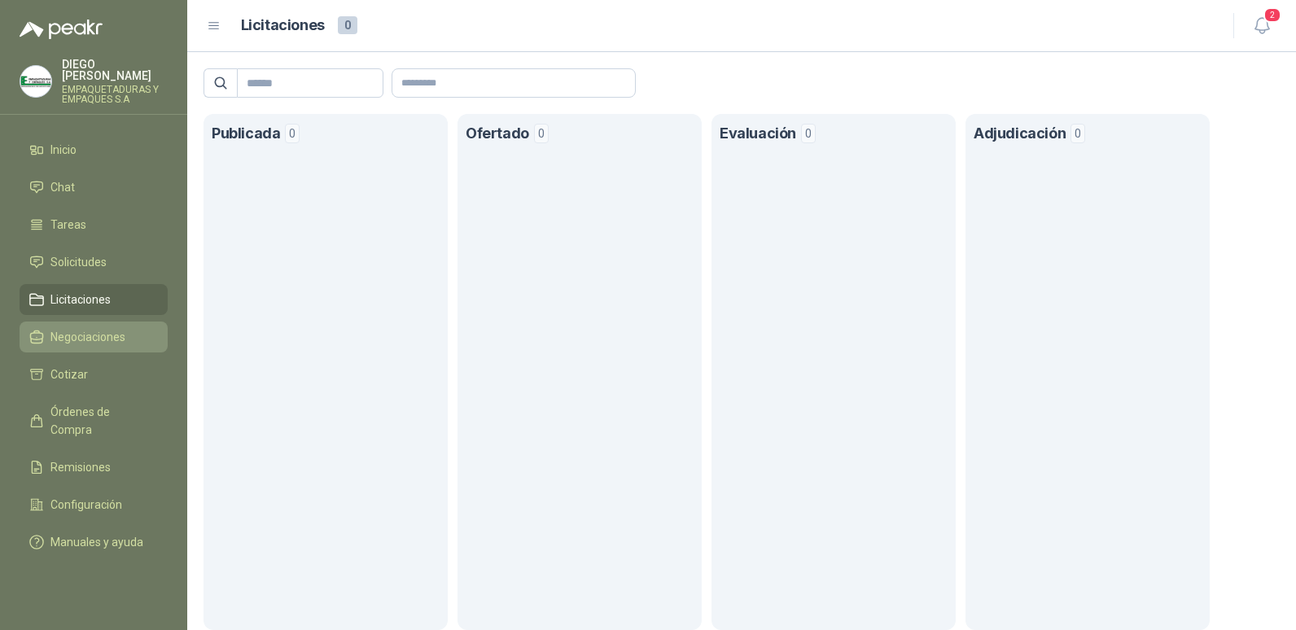
click at [92, 328] on span "Negociaciones" at bounding box center [87, 337] width 75 height 18
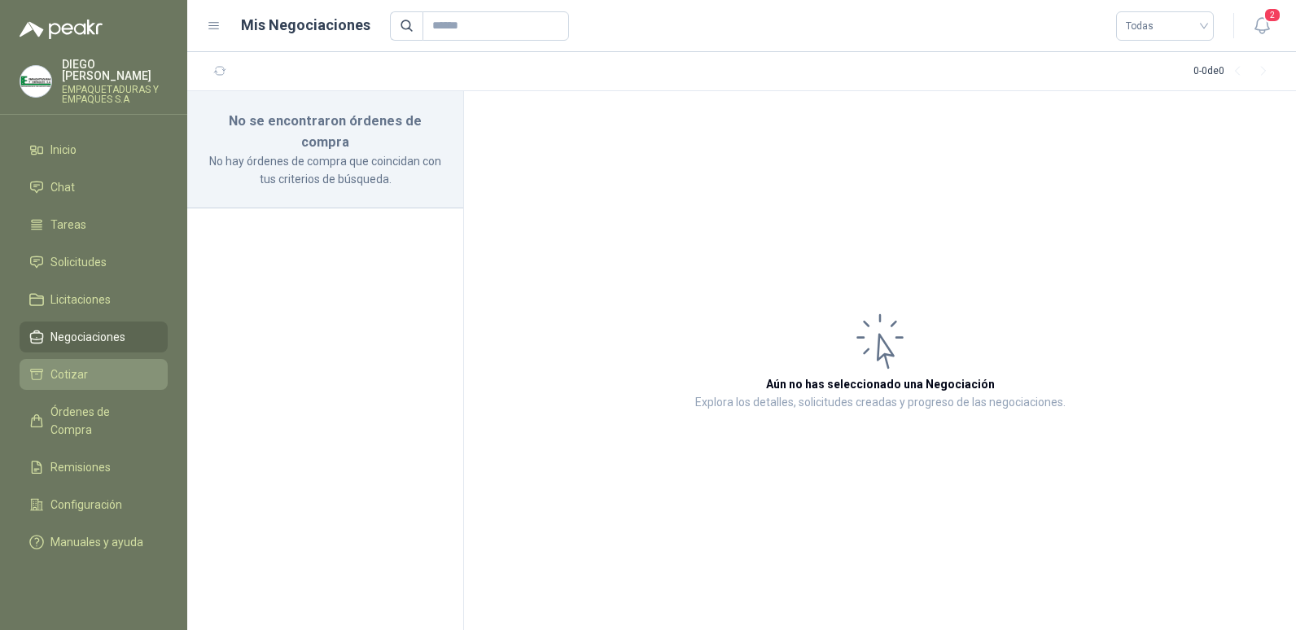
click at [97, 365] on li "Cotizar" at bounding box center [93, 374] width 129 height 18
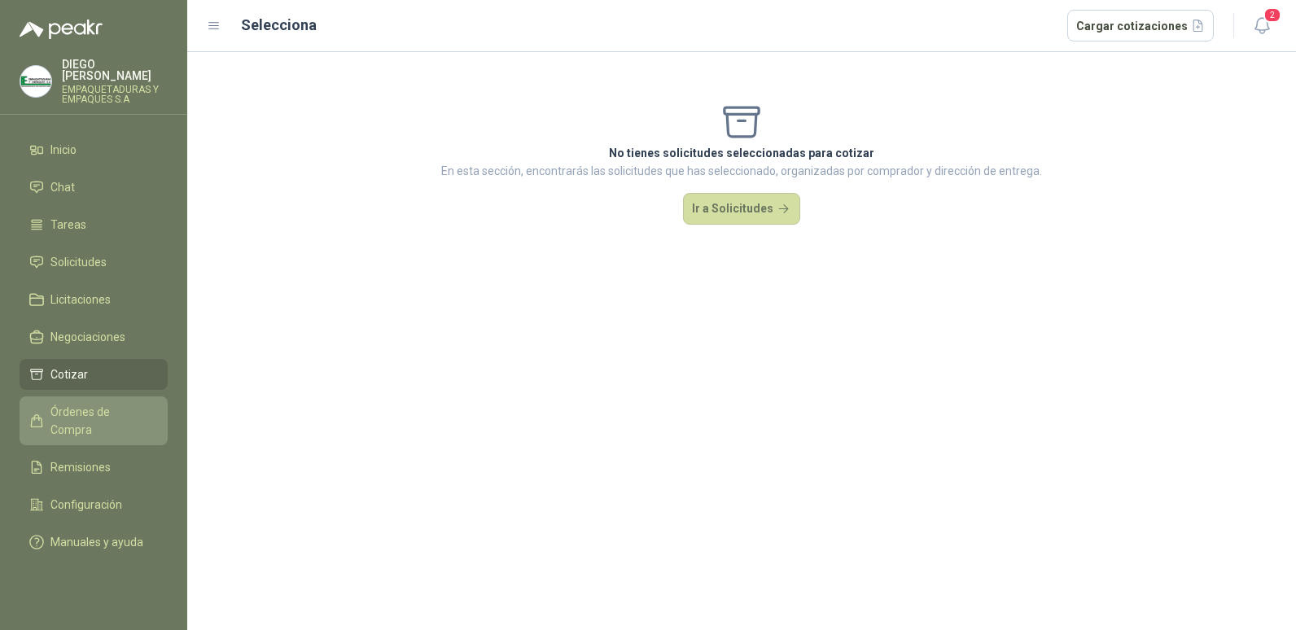
click at [111, 403] on span "Órdenes de Compra" at bounding box center [101, 421] width 102 height 36
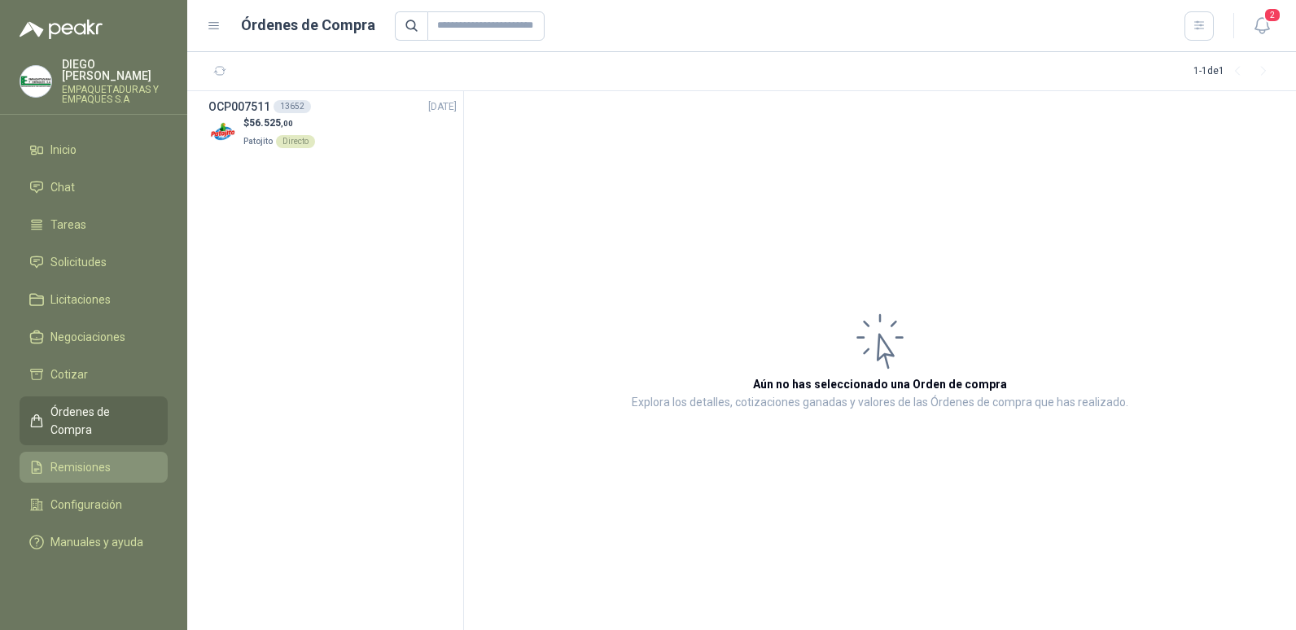
click at [61, 458] on span "Remisiones" at bounding box center [80, 467] width 60 height 18
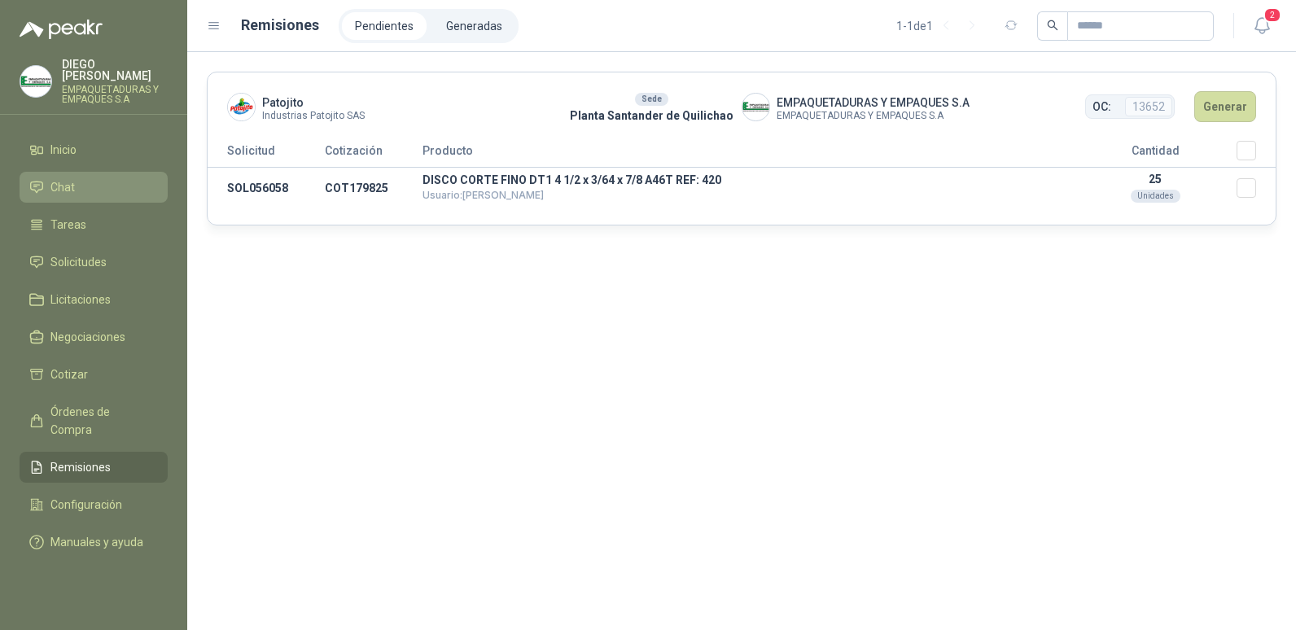
click at [52, 178] on span "Chat" at bounding box center [62, 187] width 24 height 18
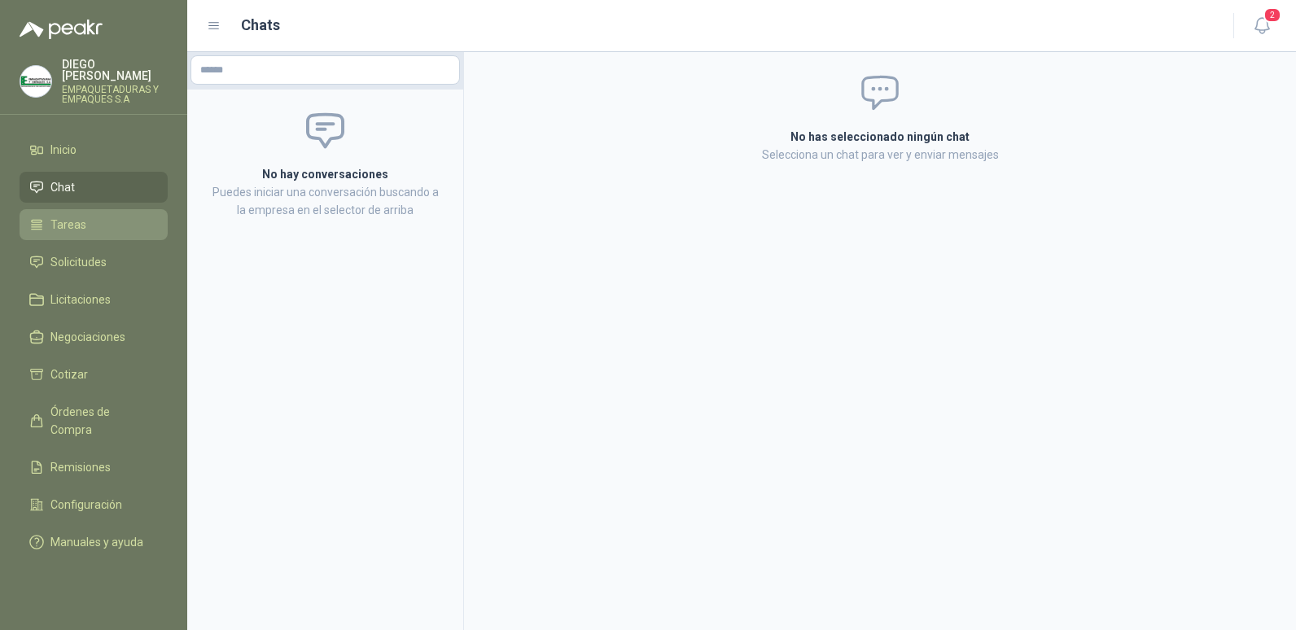
click at [72, 216] on span "Tareas" at bounding box center [68, 225] width 36 height 18
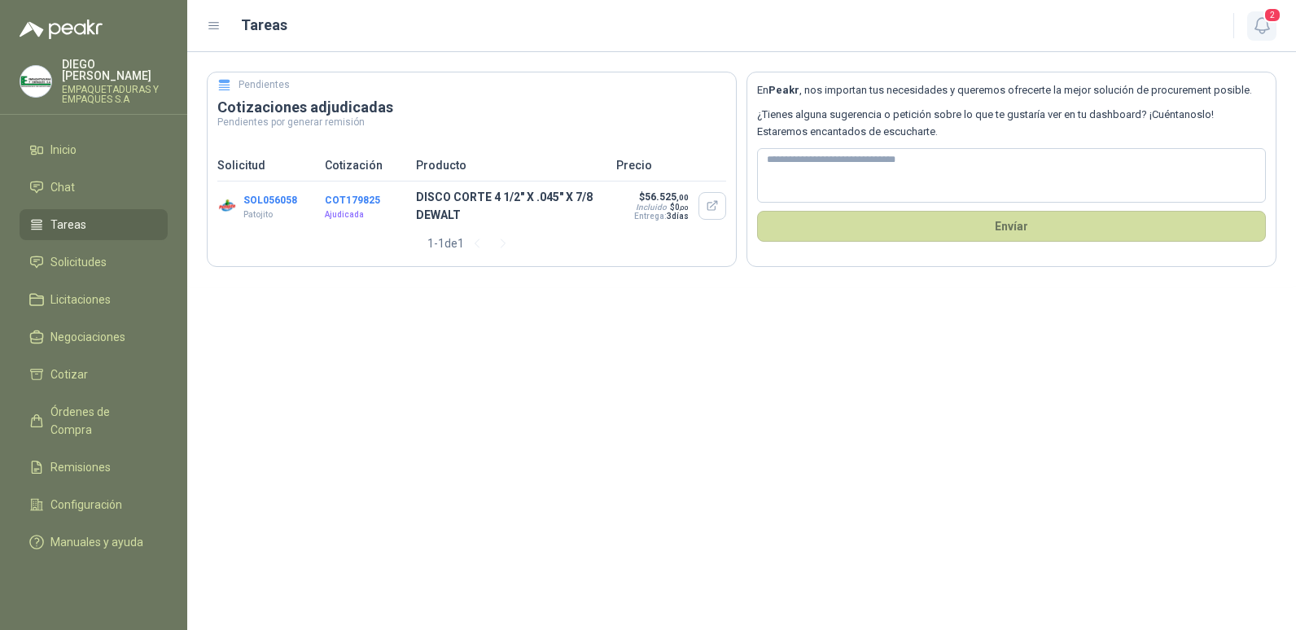
click at [1268, 23] on span "2" at bounding box center [1272, 14] width 18 height 15
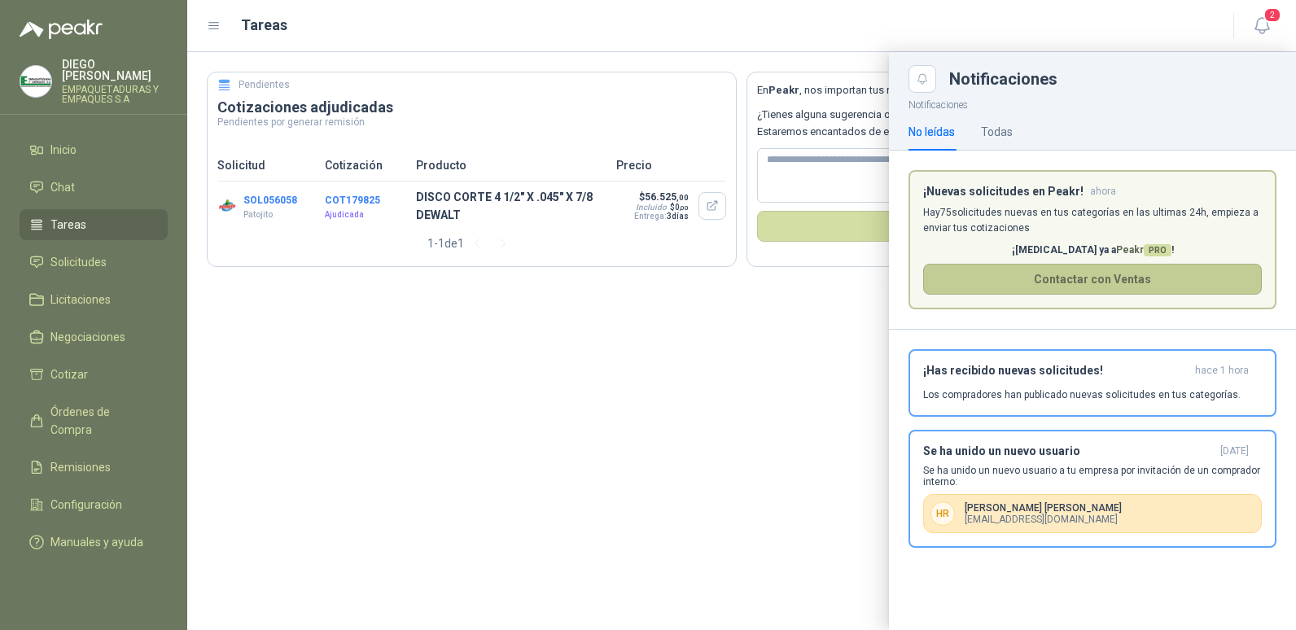
click at [1130, 279] on button "Contactar con Ventas" at bounding box center [1092, 279] width 339 height 31
click at [1025, 392] on p "Los compradores han publicado nuevas solicitudes en tus categorías." at bounding box center [1081, 394] width 317 height 15
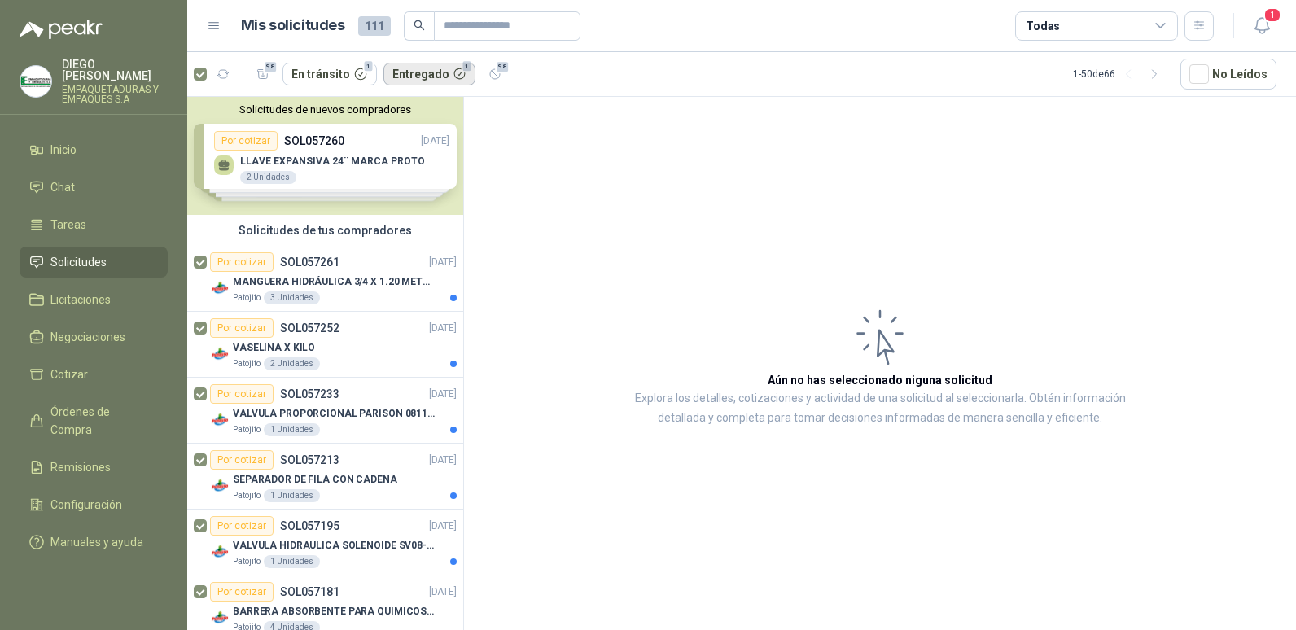
click at [422, 68] on button "Entregado 1" at bounding box center [429, 74] width 93 height 23
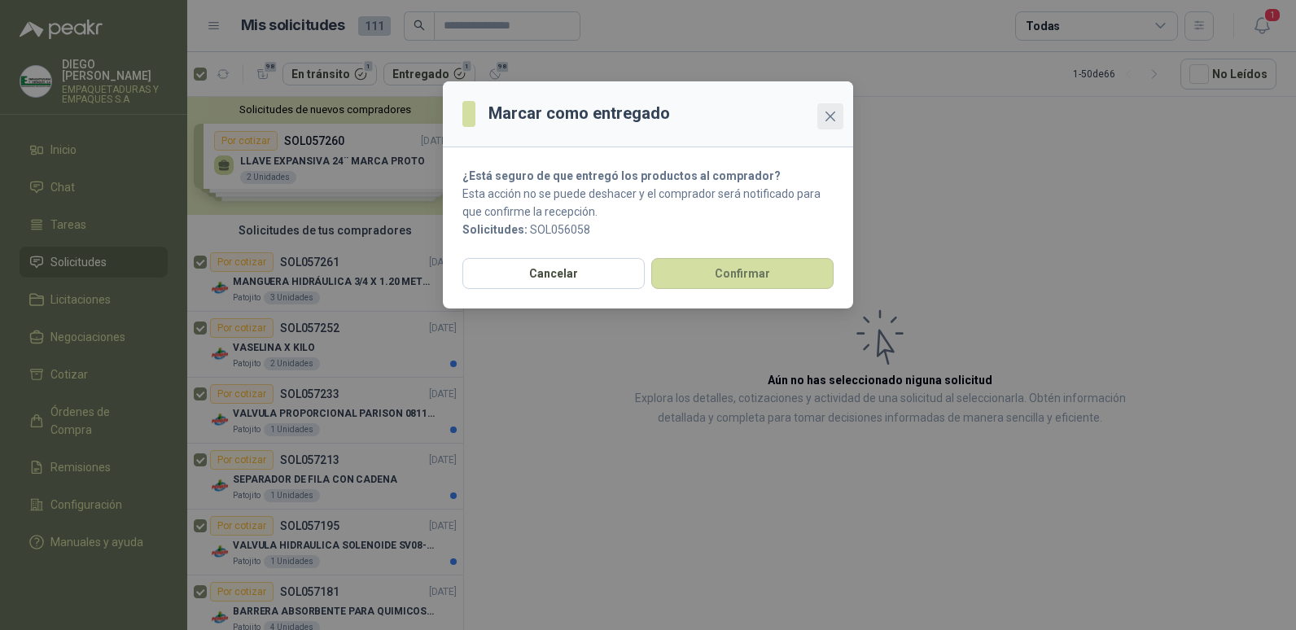
click at [839, 111] on span "Close" at bounding box center [830, 116] width 26 height 13
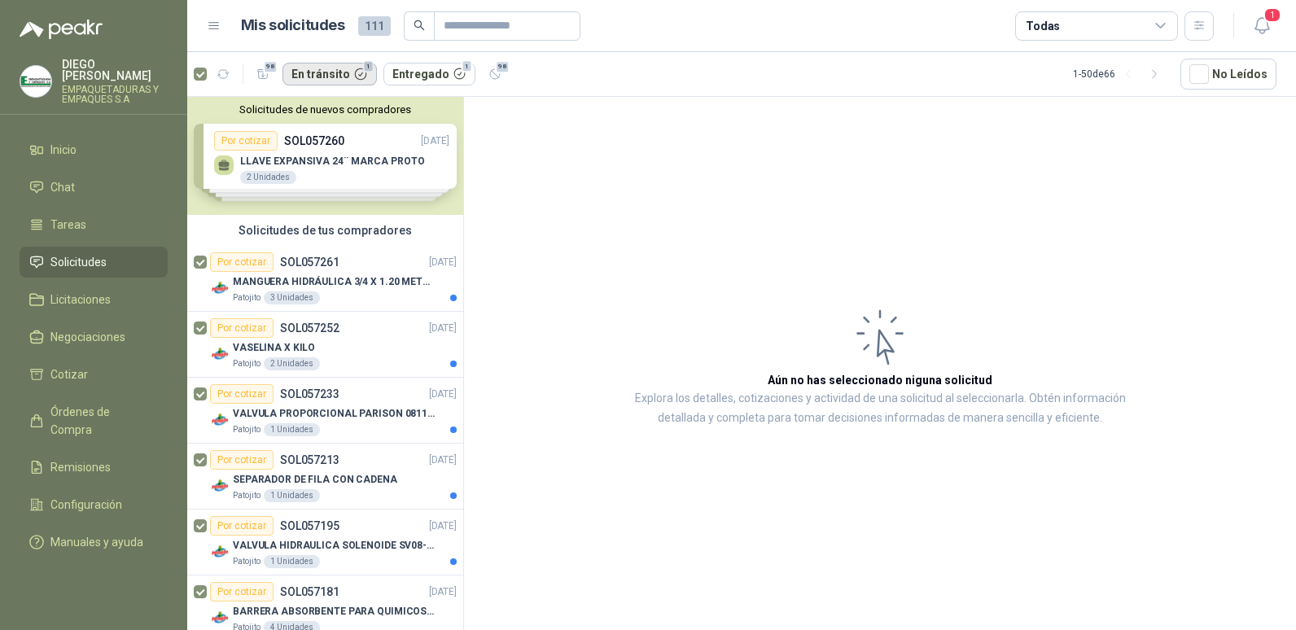
click at [330, 68] on button "En tránsito 1" at bounding box center [329, 74] width 94 height 23
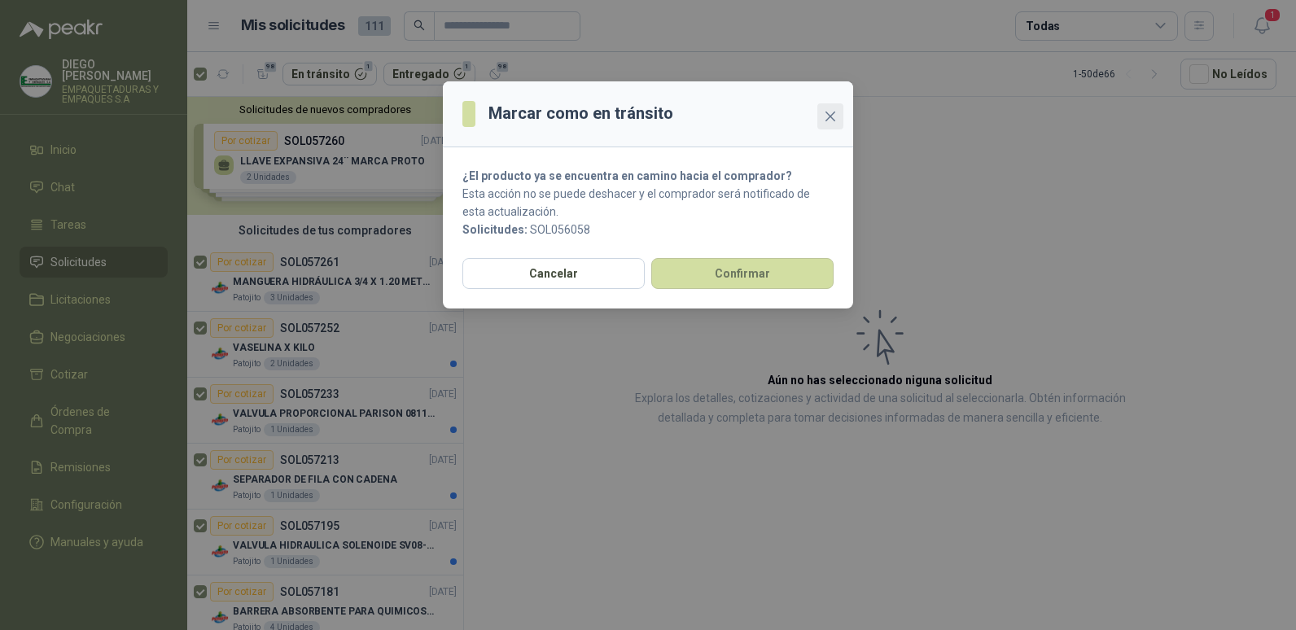
click at [826, 118] on icon "close" at bounding box center [830, 116] width 13 height 13
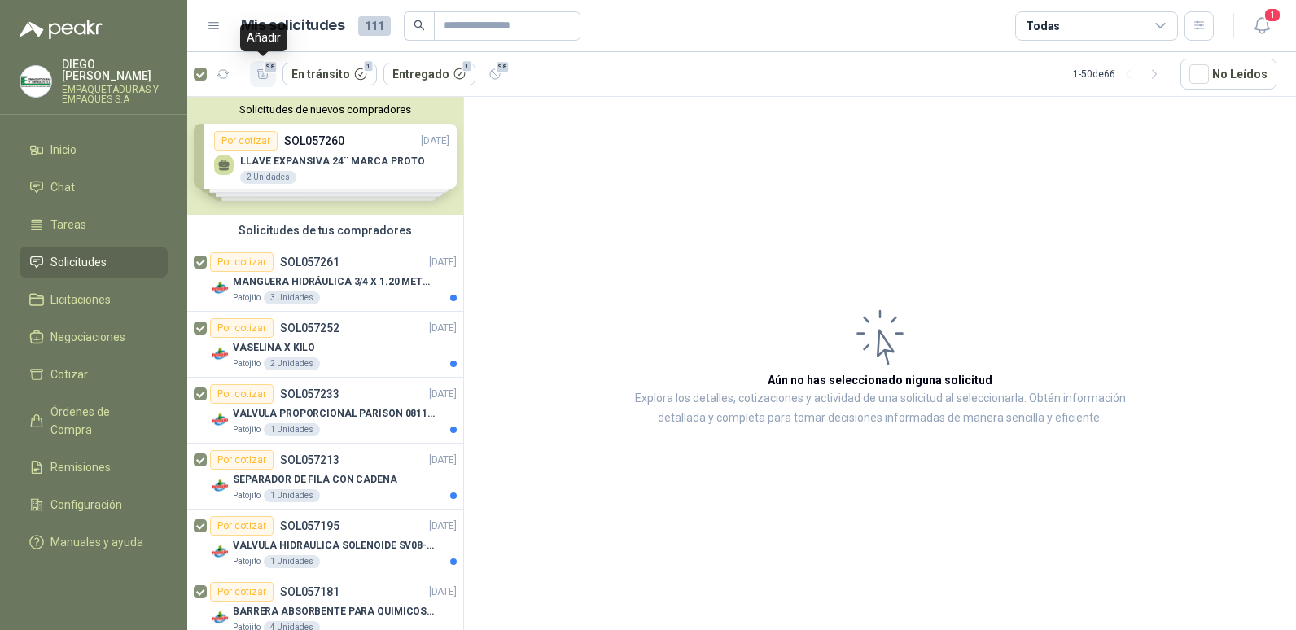
click at [264, 78] on icon "button" at bounding box center [262, 73] width 11 height 9
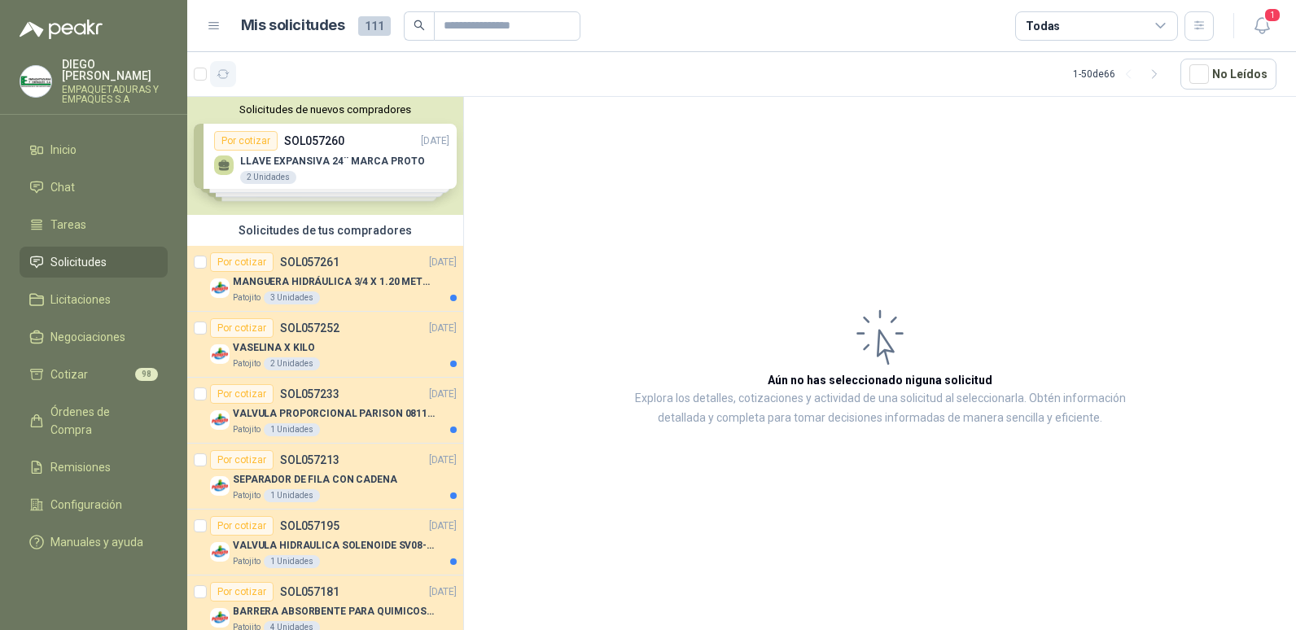
click at [227, 75] on icon "button" at bounding box center [223, 75] width 14 height 14
click at [1280, 28] on header "Mis solicitudes 111 Todas 1" at bounding box center [741, 26] width 1108 height 52
click at [1259, 30] on icon "button" at bounding box center [1262, 25] width 20 height 20
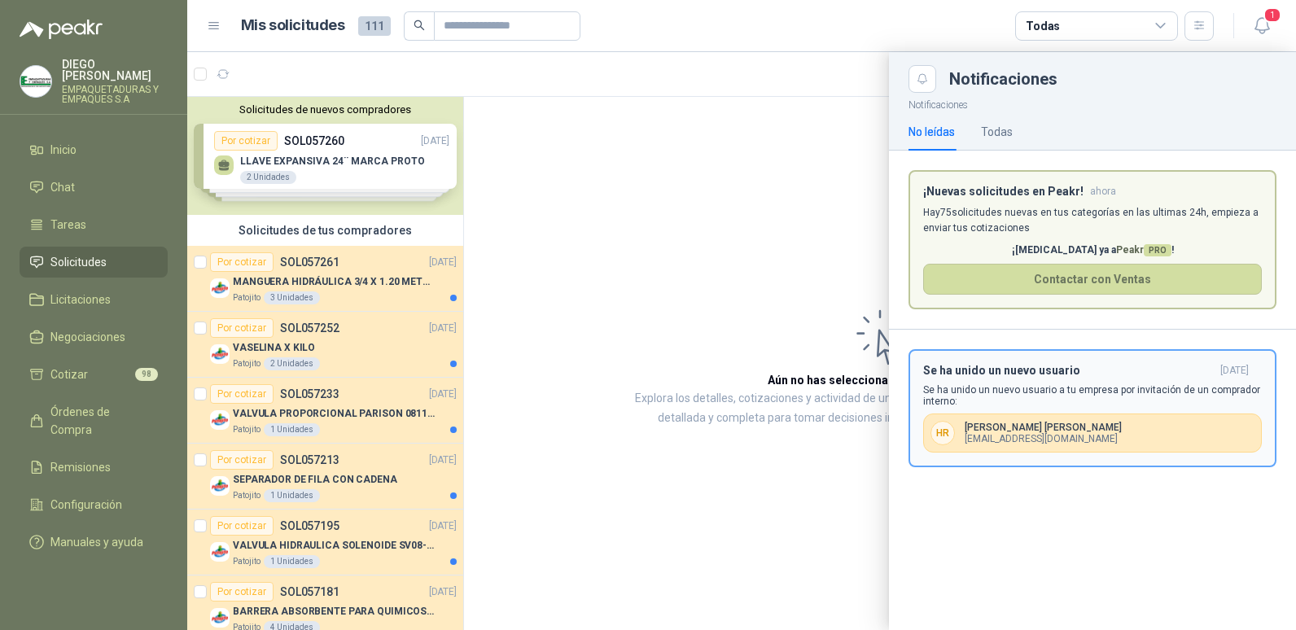
click at [1141, 417] on div "H R [PERSON_NAME] [PERSON_NAME][EMAIL_ADDRESS][DOMAIN_NAME]" at bounding box center [1092, 432] width 339 height 39
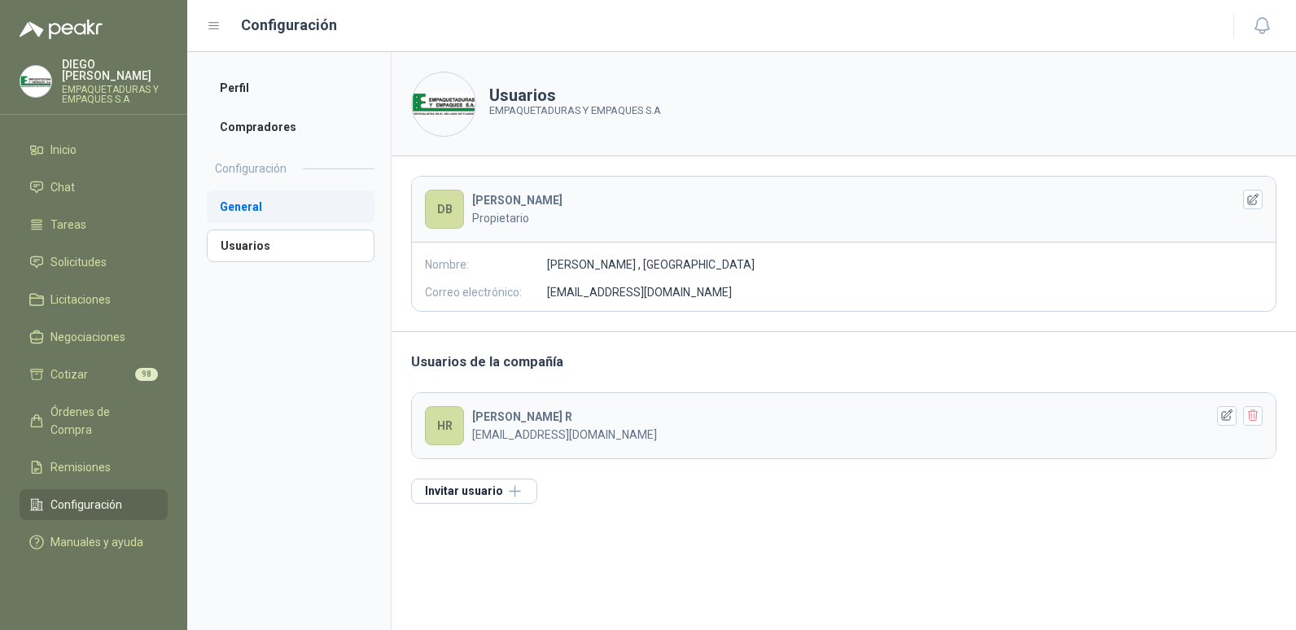
click at [252, 205] on li "General" at bounding box center [291, 206] width 168 height 33
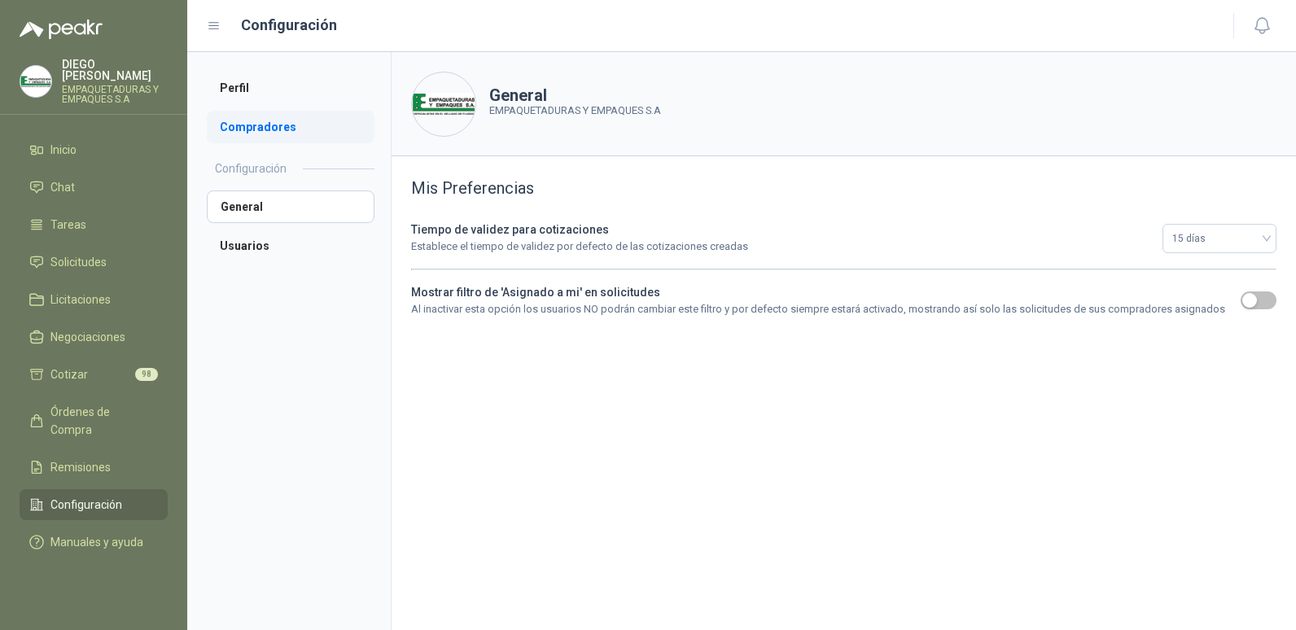
click at [266, 130] on li "Compradores" at bounding box center [291, 127] width 168 height 33
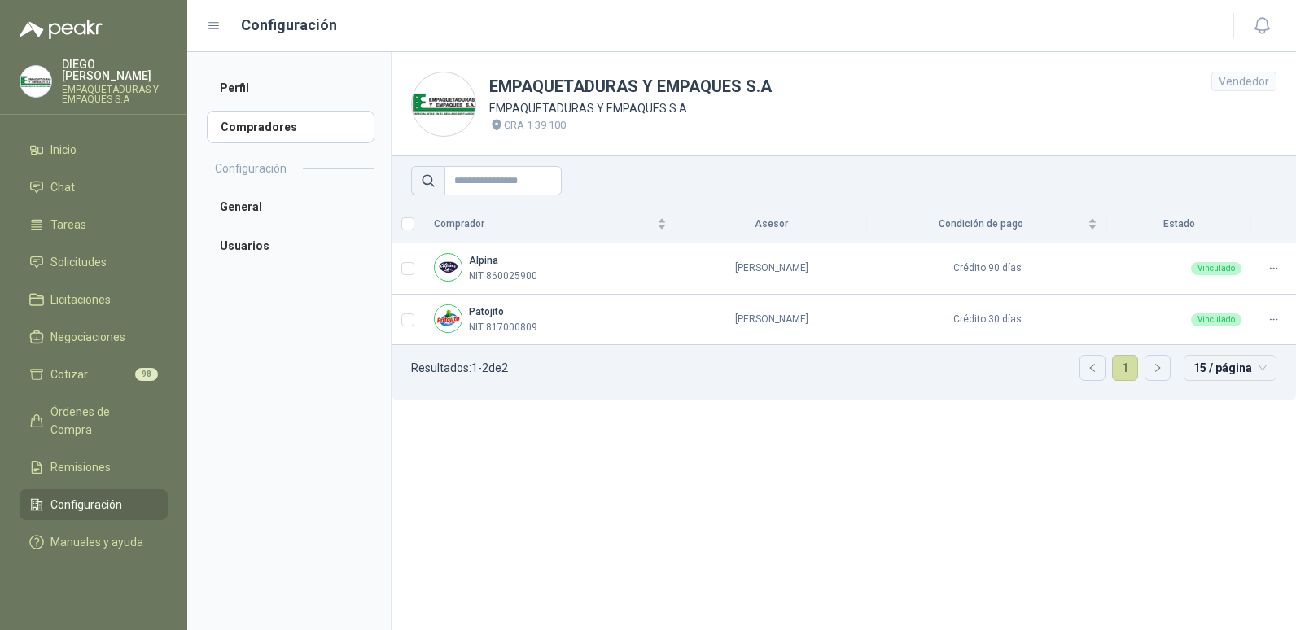
click at [1173, 371] on ul "Resultados: 1 - 2 de 2 1 15 / página" at bounding box center [843, 372] width 904 height 55
click at [1267, 369] on div "15 / página" at bounding box center [1229, 368] width 93 height 26
drag, startPoint x: 888, startPoint y: 409, endPoint x: 871, endPoint y: 411, distance: 17.2
click at [888, 411] on section "EMPAQUETADURAS Y EMPAQUES S.A EMPAQUETADURAS Y EMPAQUES S.A CRA 1 39 100 Vended…" at bounding box center [843, 341] width 905 height 578
click at [64, 365] on span "Cotizar" at bounding box center [68, 374] width 37 height 18
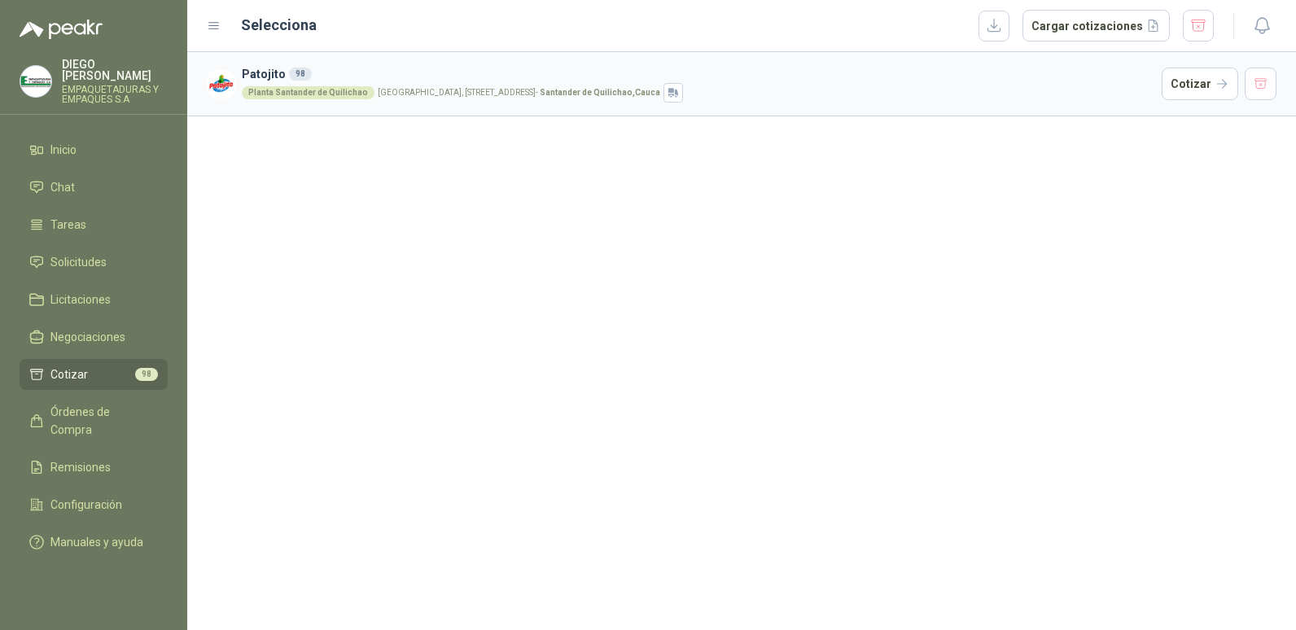
click at [211, 22] on icon at bounding box center [214, 26] width 15 height 15
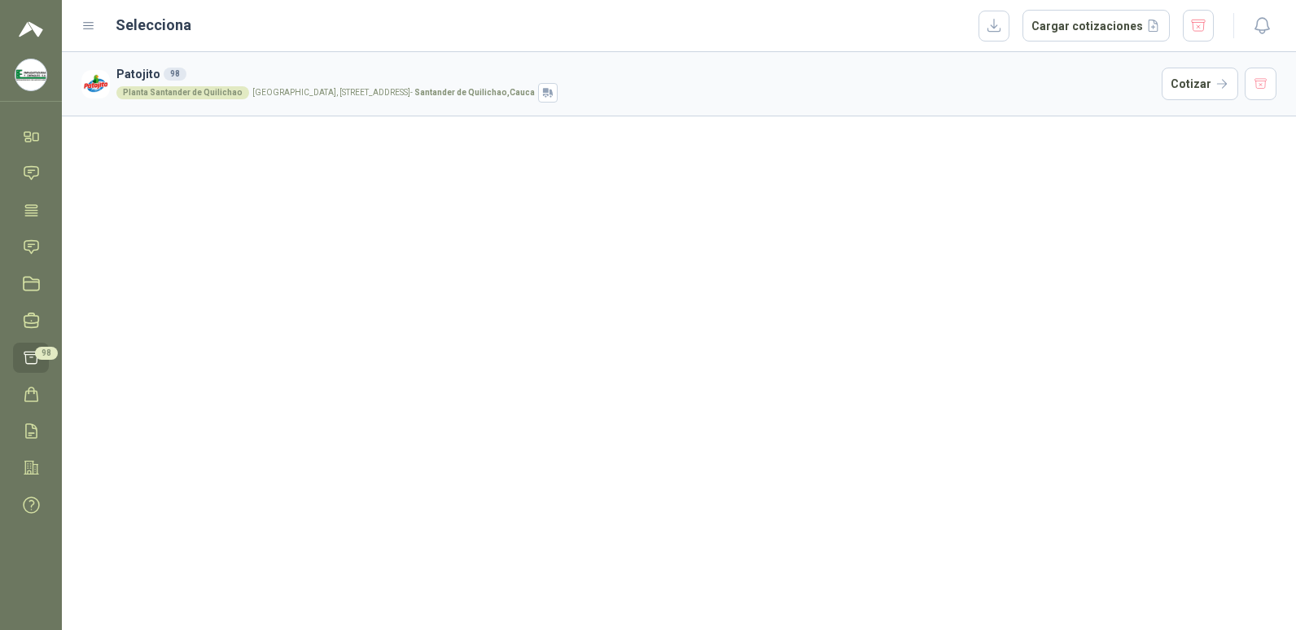
click at [102, 28] on div "Selecciona Cargar cotizaciones" at bounding box center [647, 26] width 1132 height 33
click at [94, 23] on icon at bounding box center [89, 26] width 10 height 7
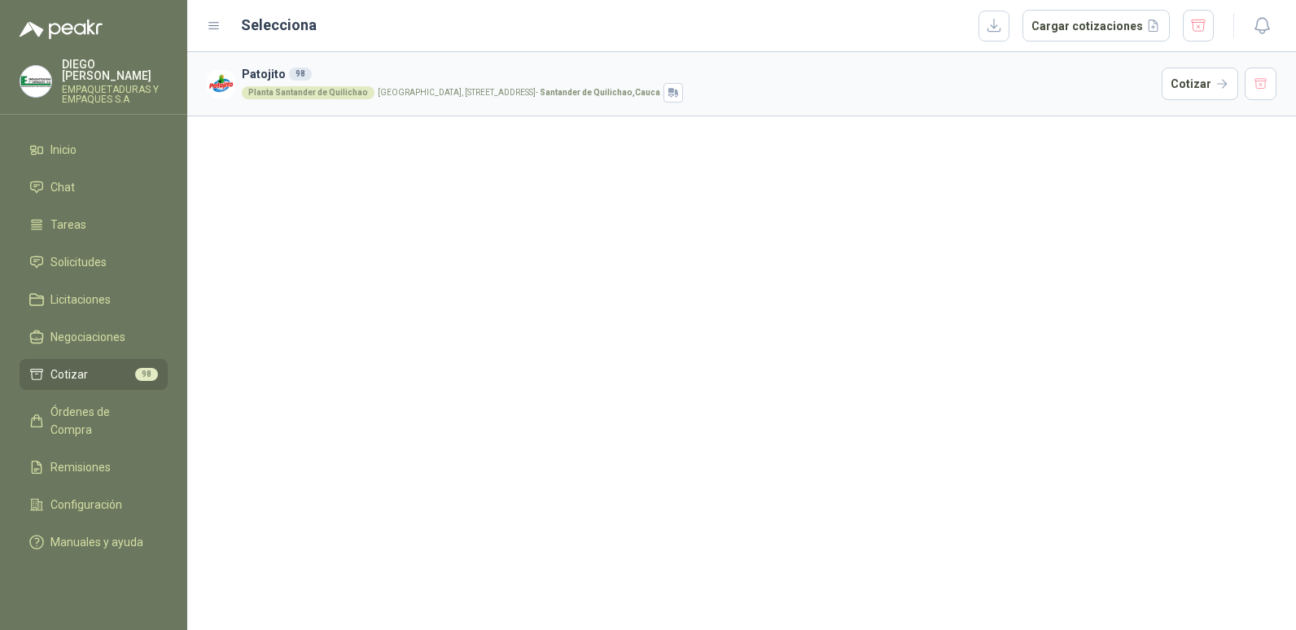
click at [85, 63] on p "[PERSON_NAME]" at bounding box center [115, 70] width 106 height 23
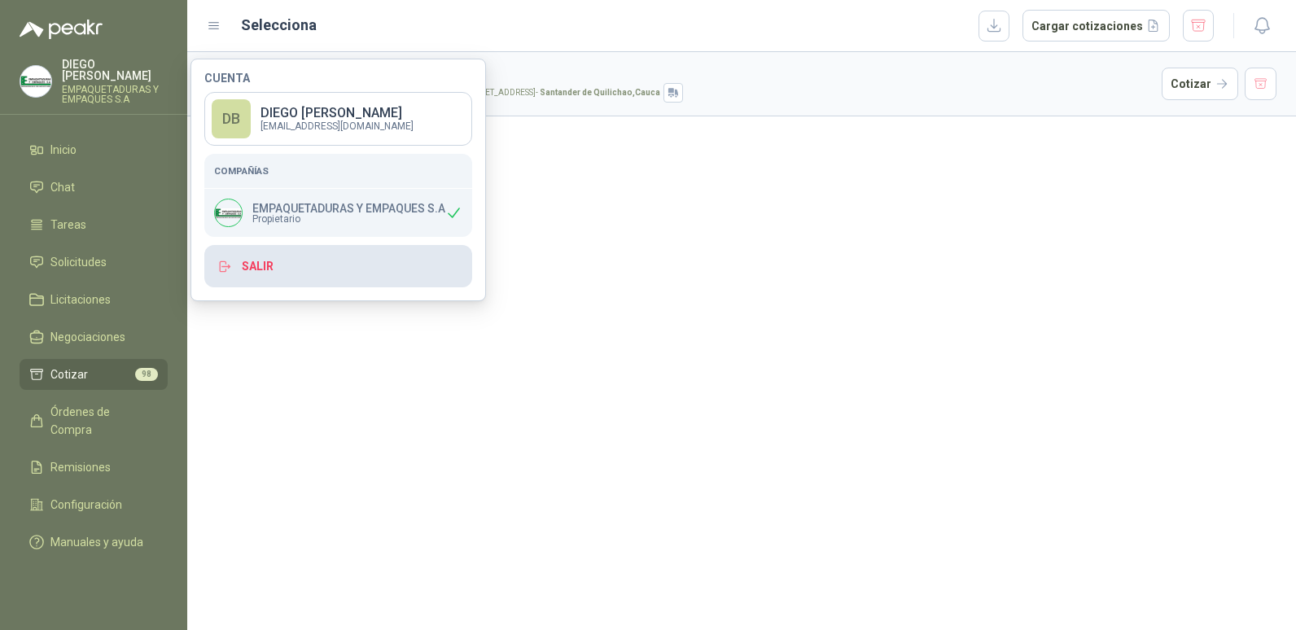
click at [235, 267] on button "Salir" at bounding box center [338, 266] width 268 height 42
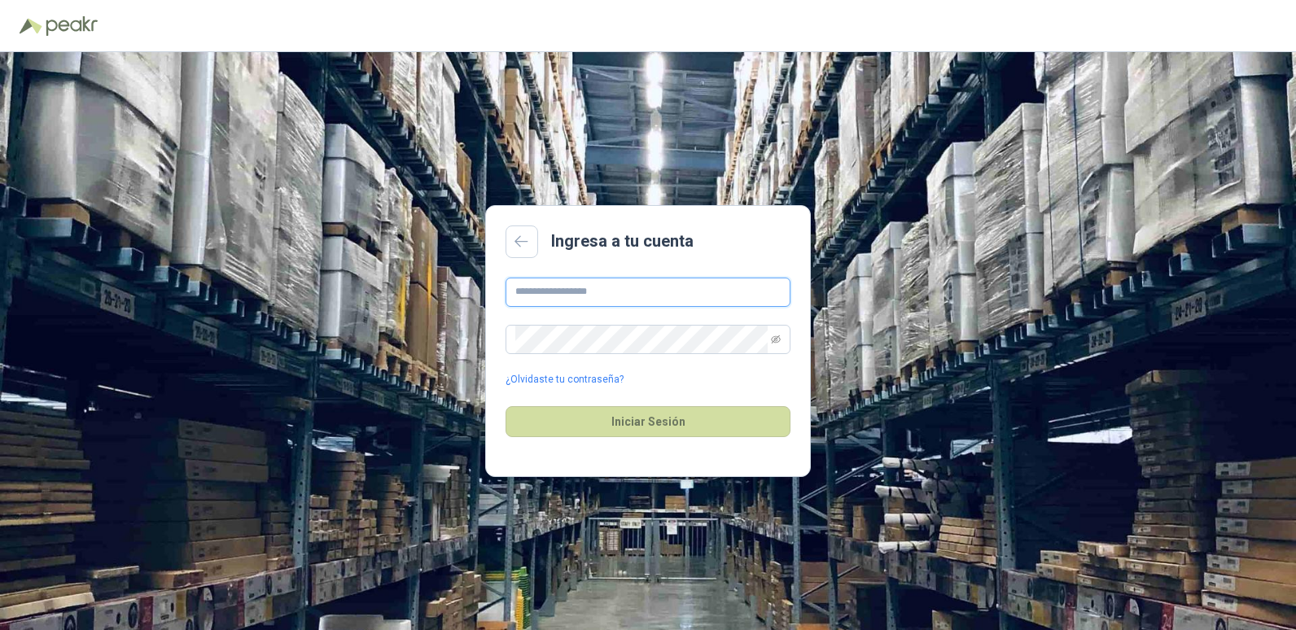
type input "**********"
click at [776, 342] on icon "eye-invisible" at bounding box center [776, 338] width 10 height 8
click at [775, 342] on icon "eye" at bounding box center [776, 338] width 10 height 7
